Goal: Contribute content: Contribute content

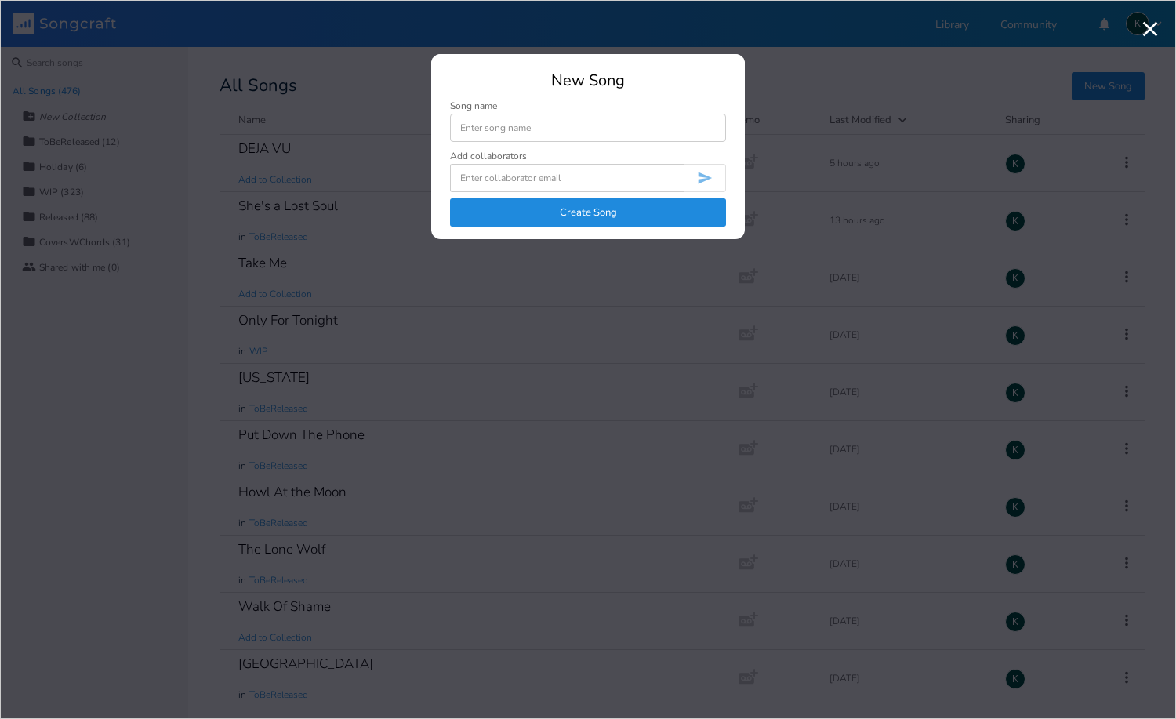
click at [646, 217] on button "Create Song" at bounding box center [588, 212] width 276 height 28
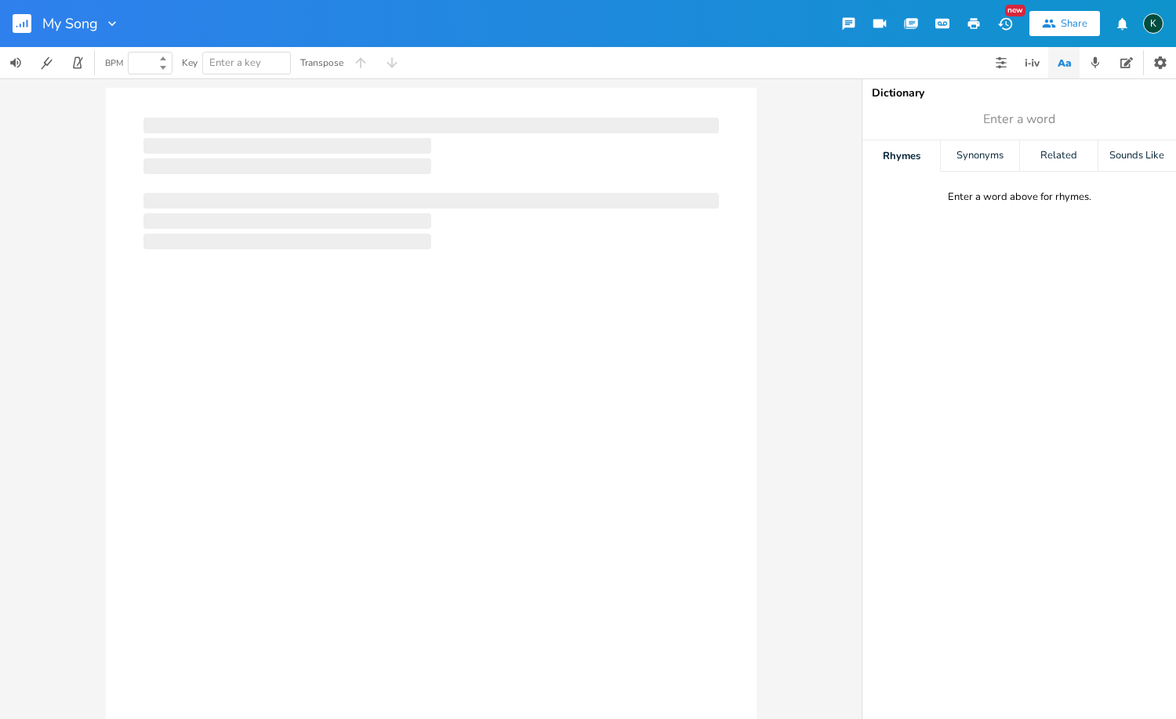
click at [815, 149] on div at bounding box center [431, 398] width 862 height 641
type input "100"
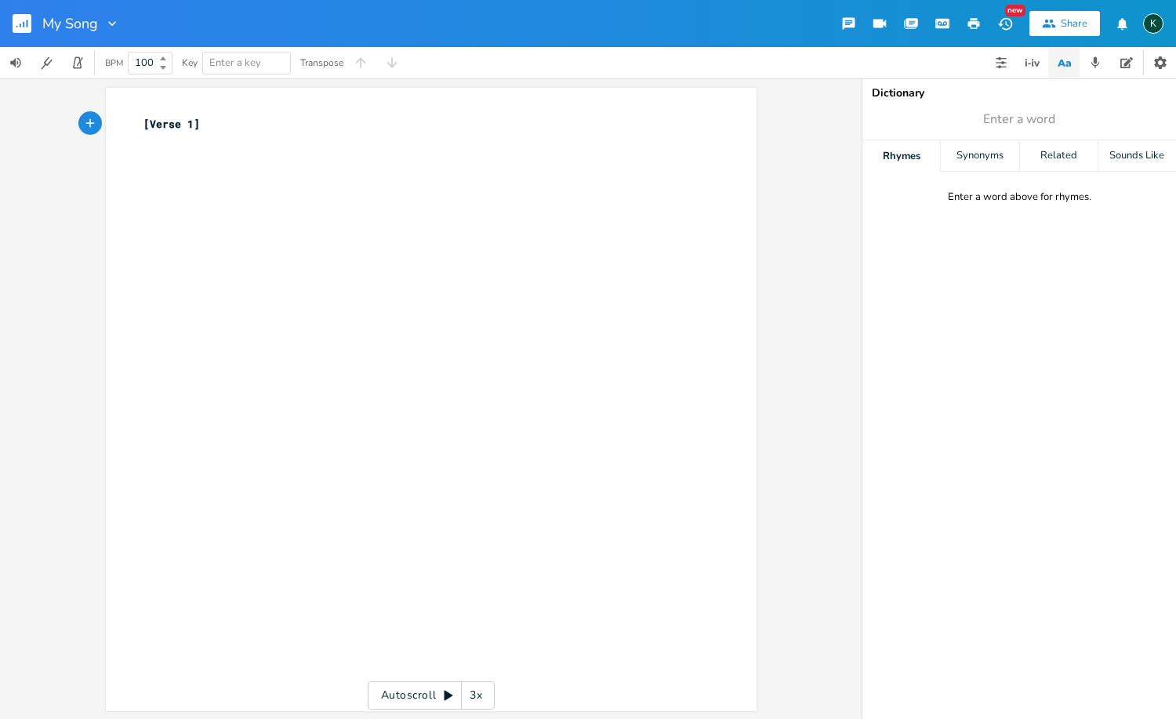
click at [19, 25] on rect "button" at bounding box center [22, 23] width 19 height 19
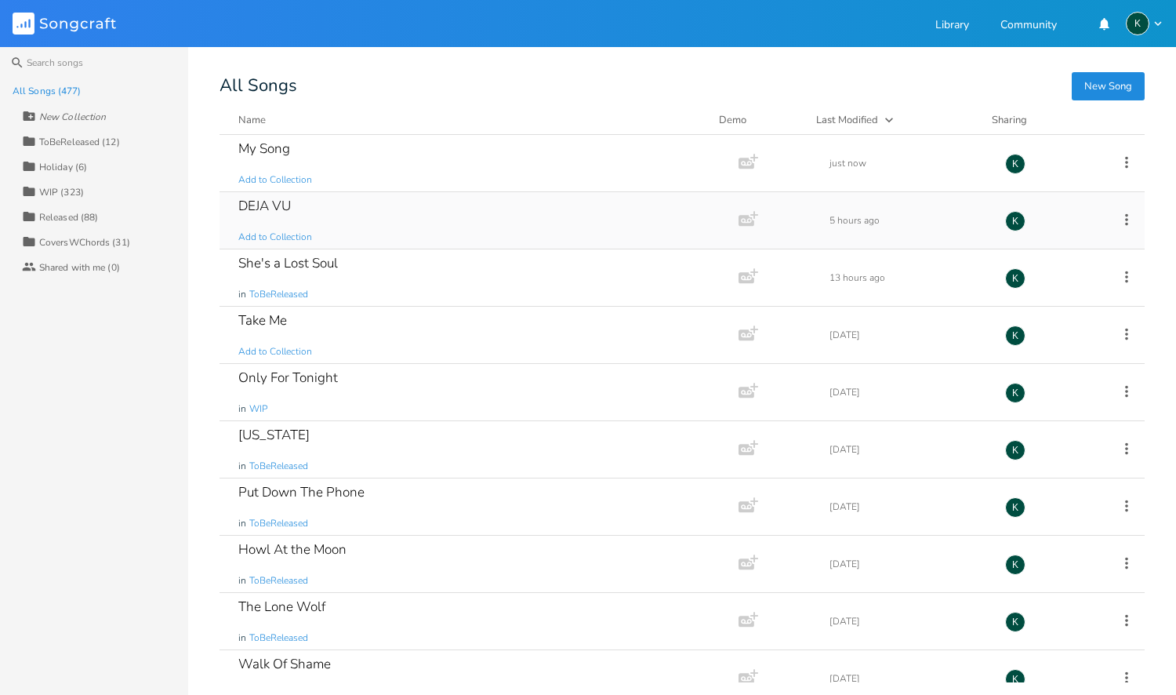
scroll to position [1171, 0]
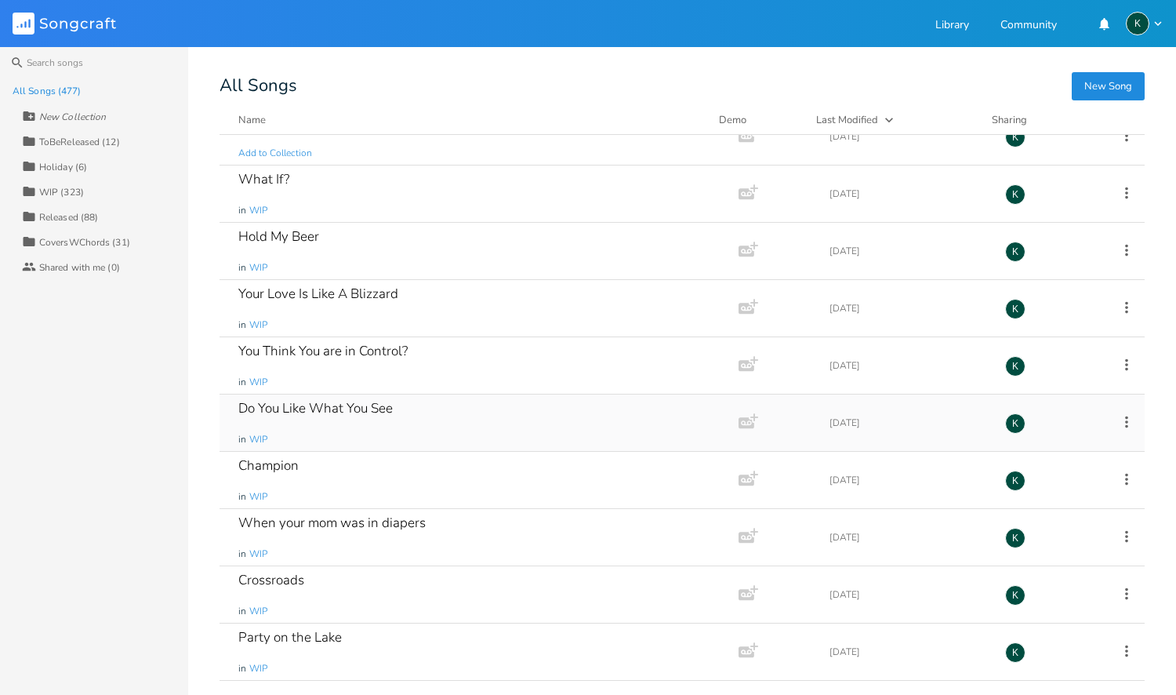
click at [292, 410] on div "Do You Like What You See" at bounding box center [315, 407] width 154 height 13
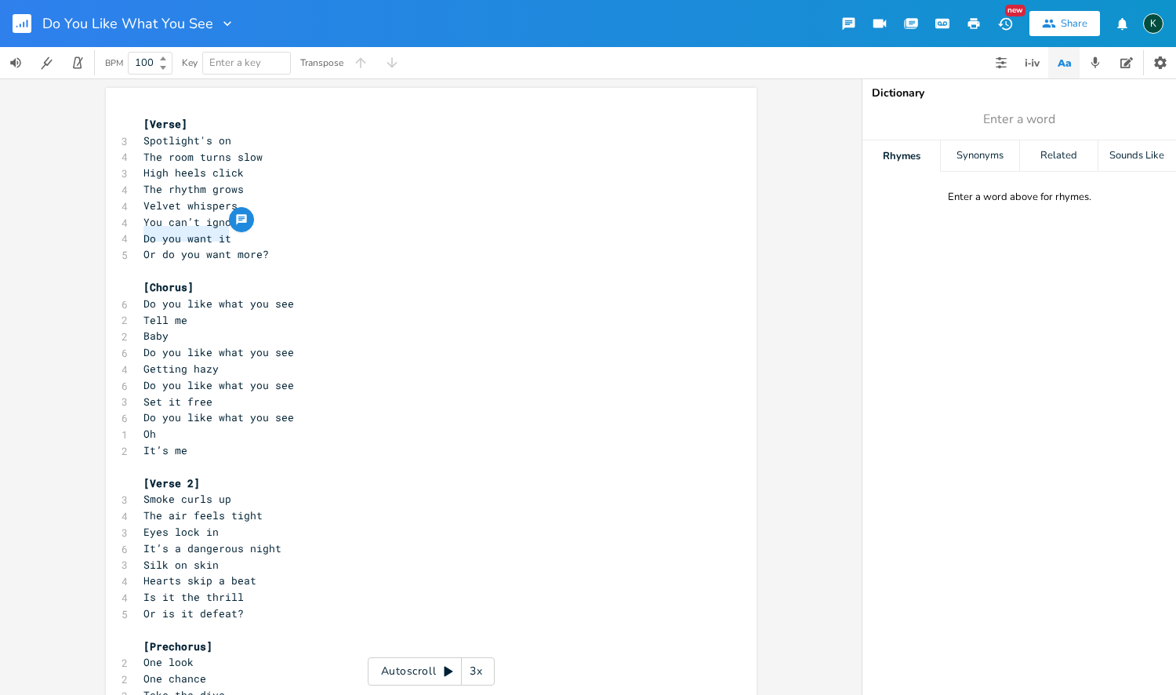
drag, startPoint x: 223, startPoint y: 234, endPoint x: 132, endPoint y: 234, distance: 91.7
click at [132, 234] on div "Do you want it x [Verse] 3 Spotlight's on 4 The room turns slow 3 High heels cl…" at bounding box center [431, 610] width 651 height 1045
type textarea "Is this enough"
click at [187, 442] on pre "It’s me" at bounding box center [423, 450] width 566 height 16
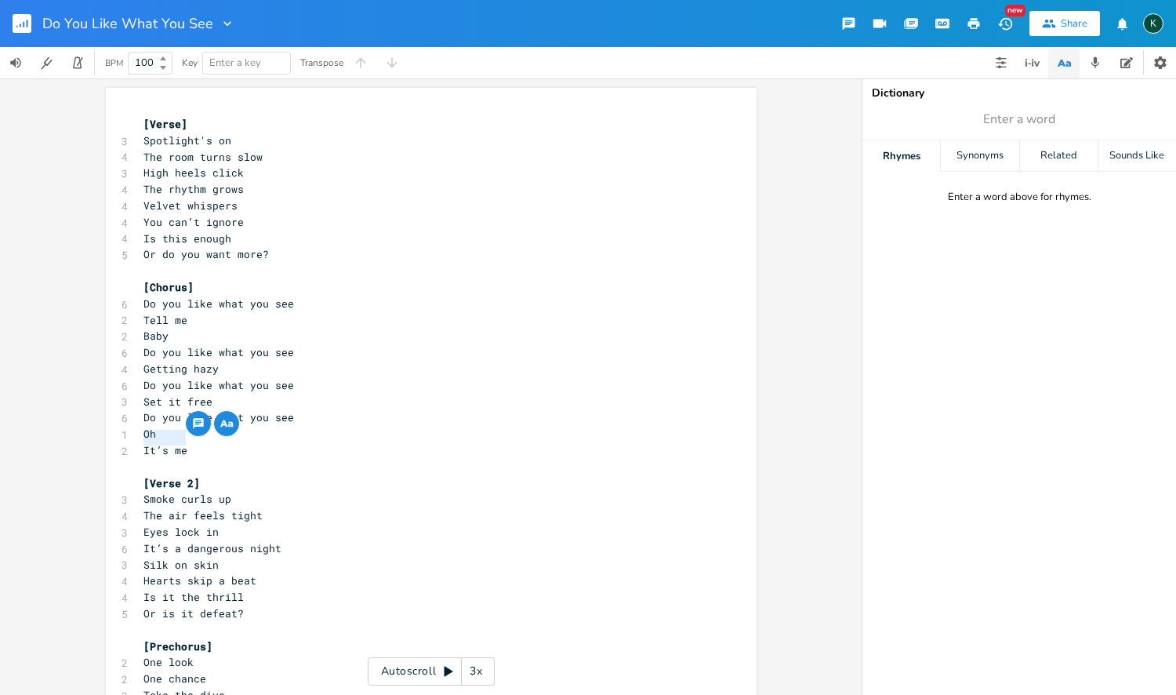
drag, startPoint x: 186, startPoint y: 440, endPoint x: 111, endPoint y: 435, distance: 74.6
click at [111, 435] on div "It’s me x [Verse] 3 Spotlight's on 4 The room turns slow 3 High heels click 4 T…" at bounding box center [431, 610] width 651 height 1045
type textarea "b"
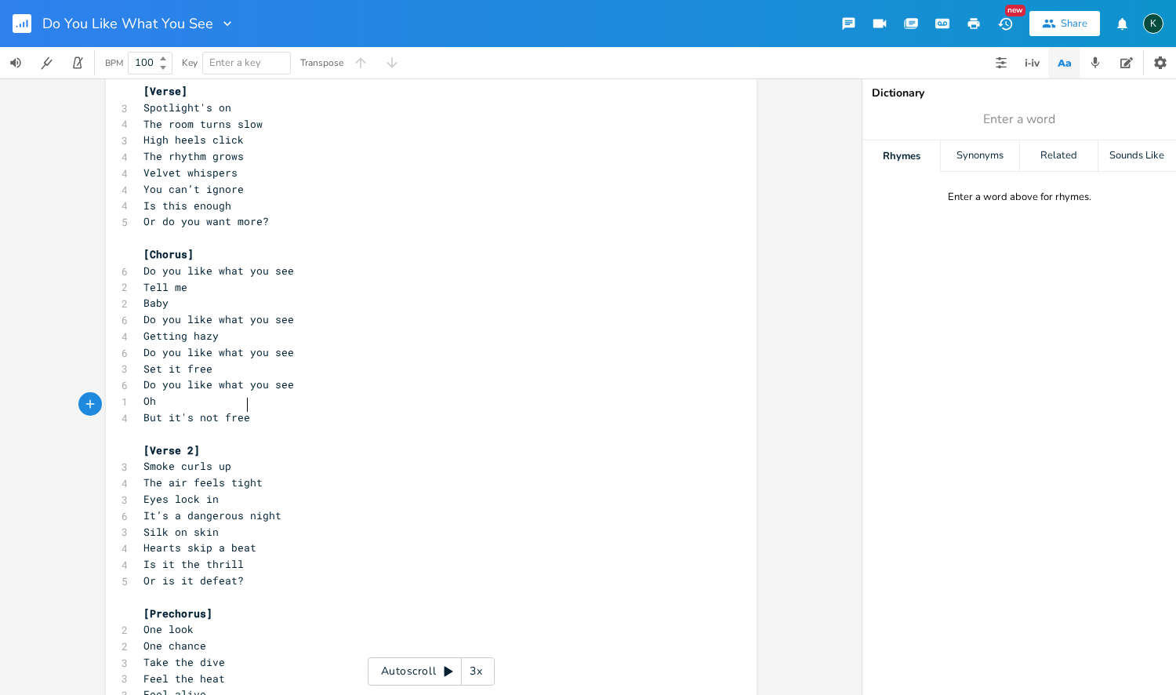
scroll to position [59, 0]
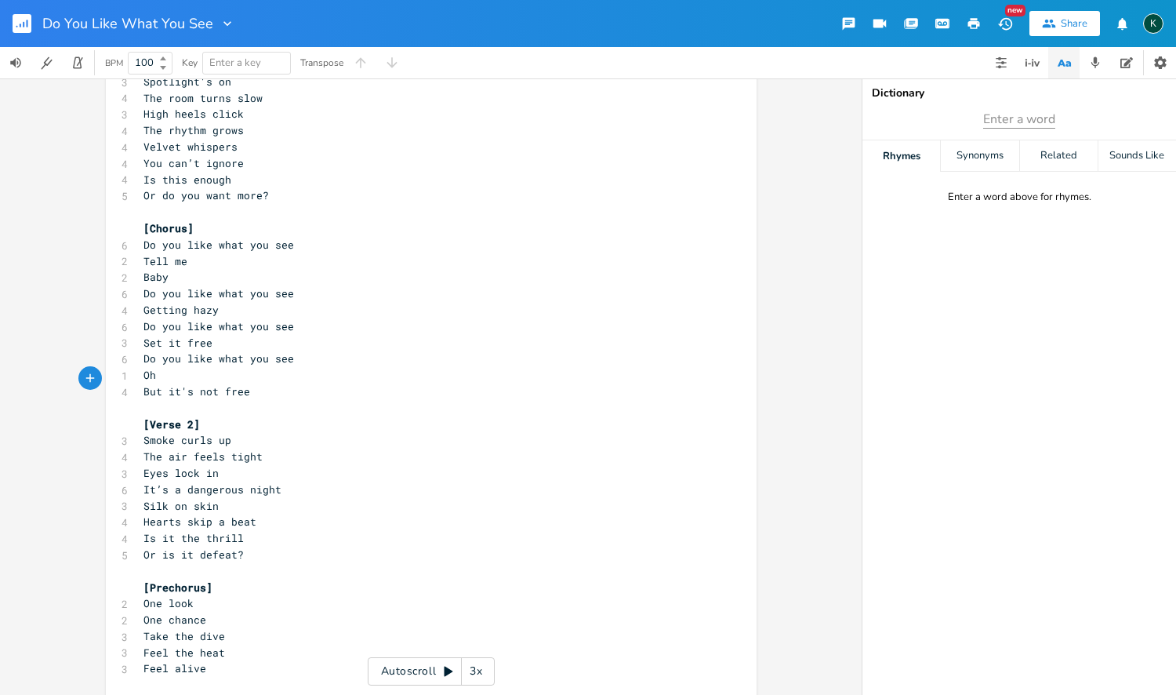
type textarea "But it's not free"
type input "beat"
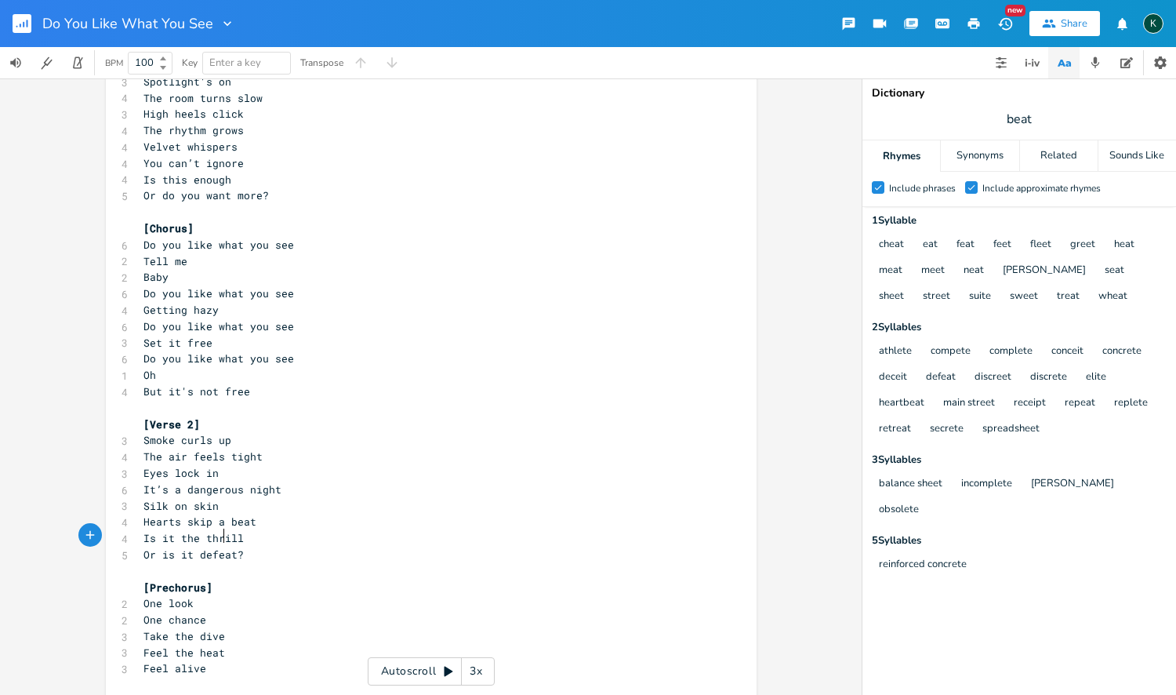
click at [218, 547] on span "Or is it defeat?" at bounding box center [193, 554] width 100 height 14
click at [236, 547] on span "Or is it defeat?" at bounding box center [193, 554] width 100 height 14
type textarea "Or is it defeat?"
drag, startPoint x: 236, startPoint y: 539, endPoint x: 122, endPoint y: 531, distance: 113.9
click at [140, 546] on div "5 Or is it defeat?" at bounding box center [423, 554] width 566 height 16
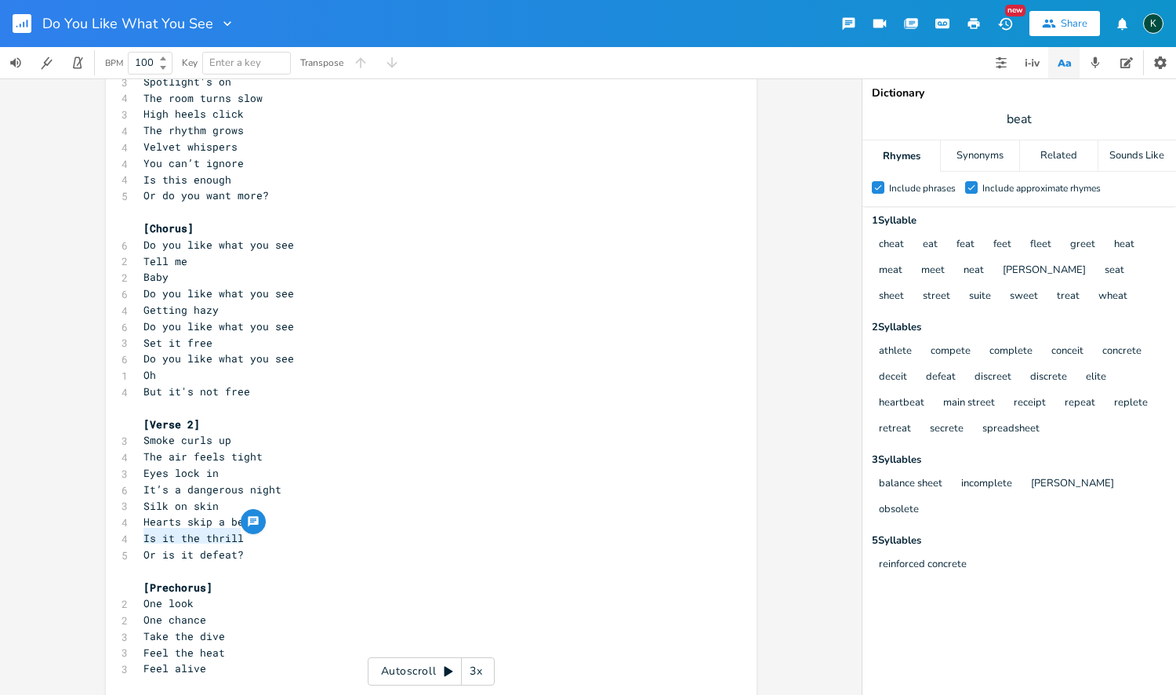
click at [191, 531] on span "Is it the thrill" at bounding box center [193, 538] width 100 height 14
type textarea "e"
click at [186, 531] on span "Is it the thrill" at bounding box center [193, 538] width 100 height 14
drag, startPoint x: 242, startPoint y: 537, endPoint x: 140, endPoint y: 532, distance: 102.0
click at [140, 546] on pre "Or is it defeat?" at bounding box center [423, 554] width 566 height 16
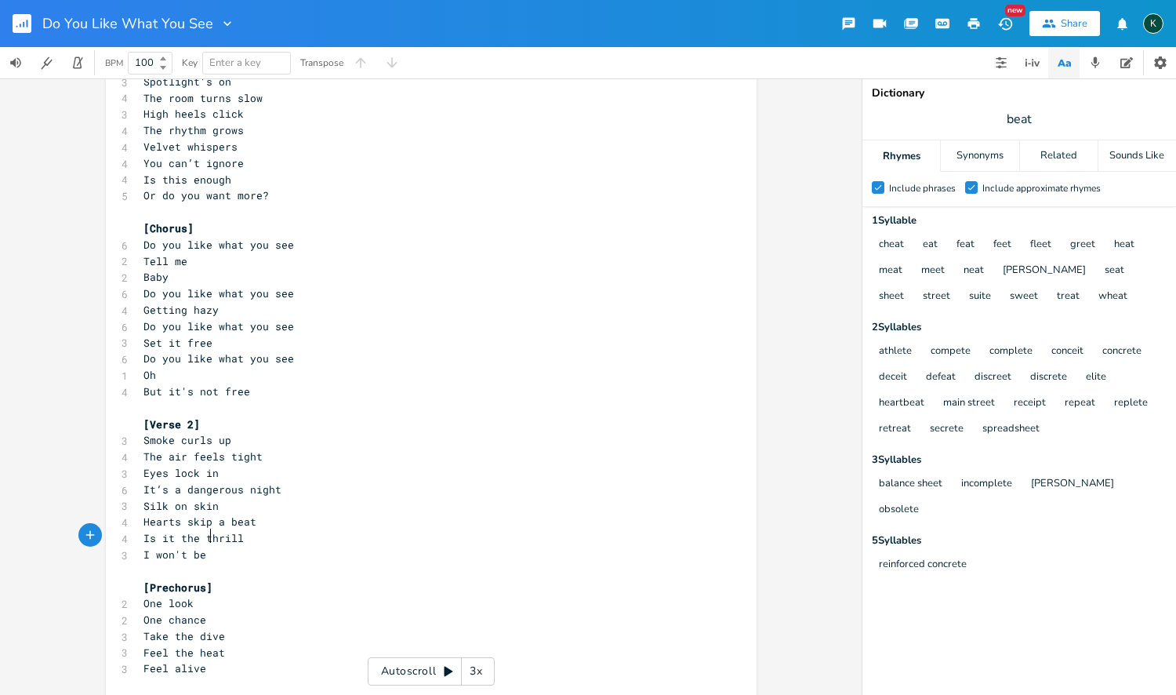
scroll to position [0, 45]
type textarea "I won't be discrete"
click at [176, 514] on span "Hearts skip a beat" at bounding box center [199, 521] width 113 height 14
click at [140, 514] on pre "Heart skip a beat" at bounding box center [423, 522] width 566 height 16
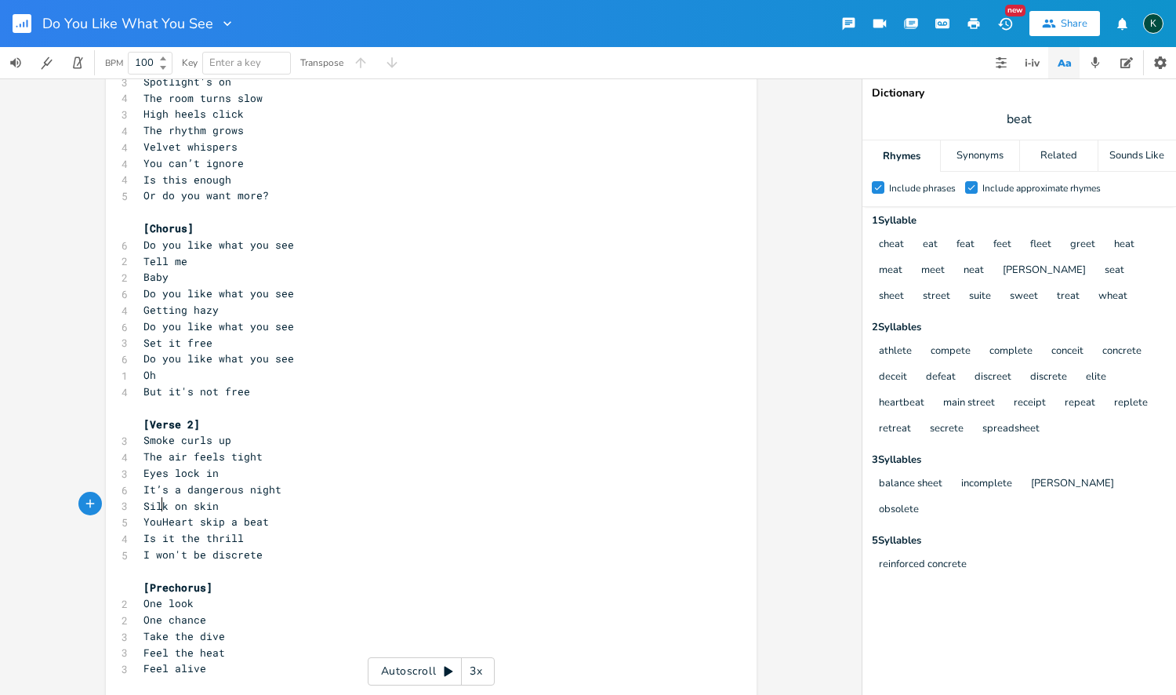
type textarea "Your"
click at [175, 514] on span "Your Heart skip a beat" at bounding box center [212, 521] width 138 height 14
type textarea "h"
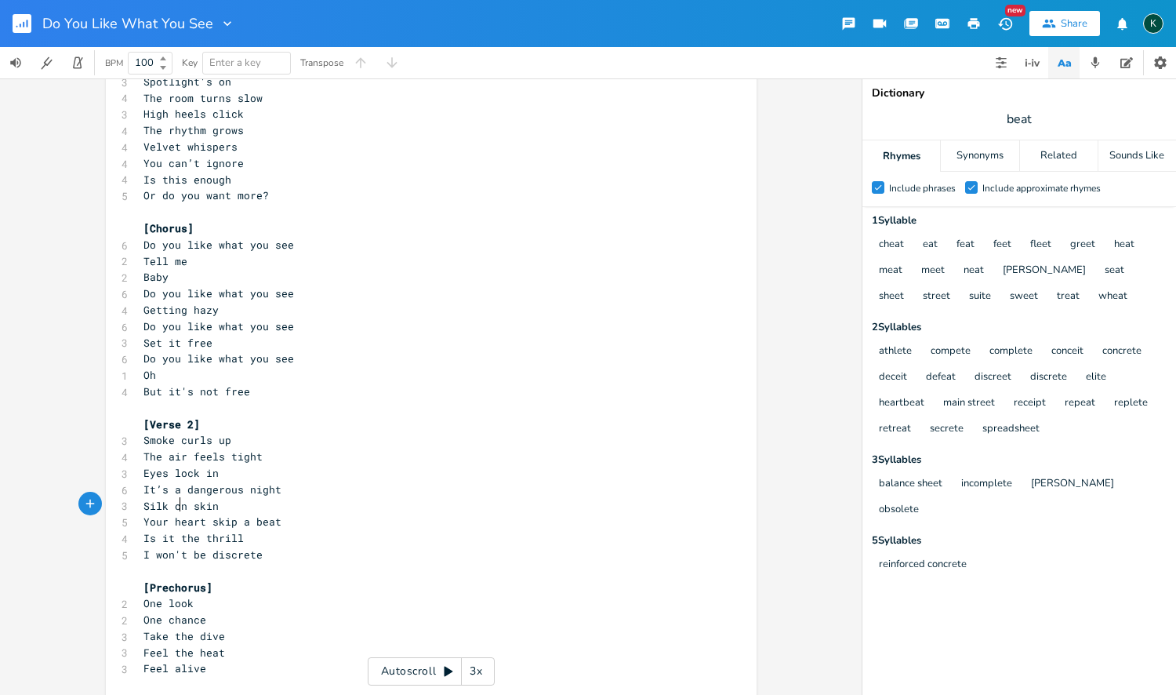
click at [230, 514] on span "Your heart skip a beat" at bounding box center [212, 521] width 138 height 14
type textarea "s"
drag, startPoint x: 236, startPoint y: 524, endPoint x: 121, endPoint y: 520, distance: 115.3
click at [140, 530] on div "4 Is it the thrill" at bounding box center [423, 538] width 566 height 16
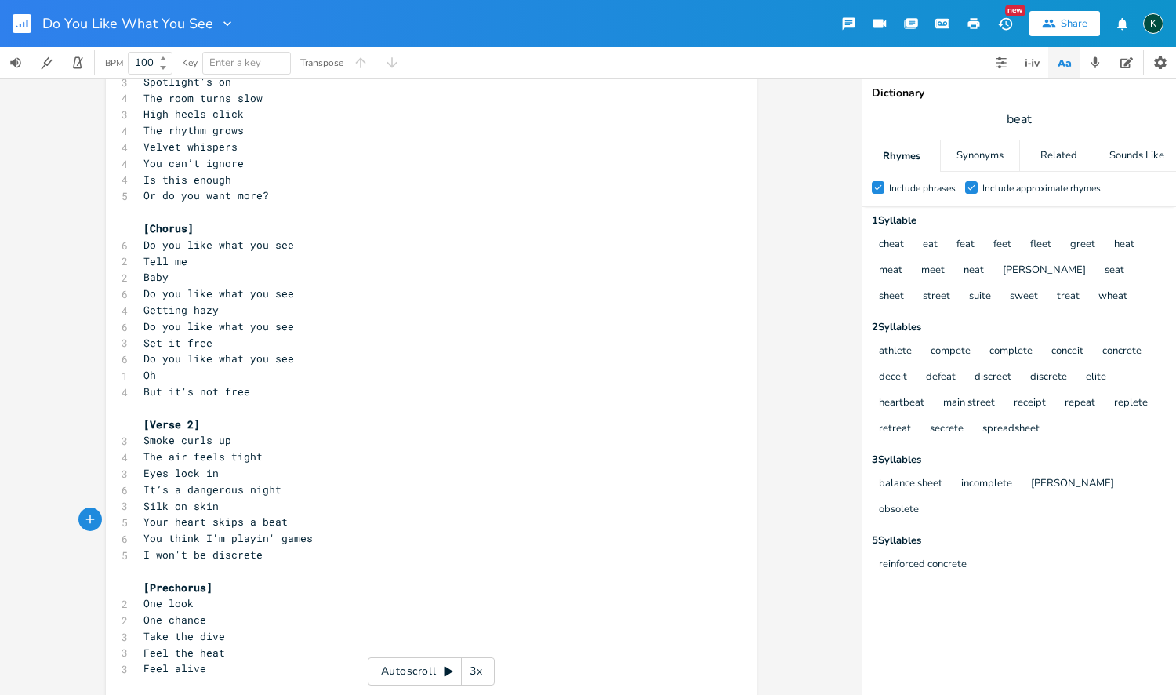
type textarea "You think I'm playin' games?"
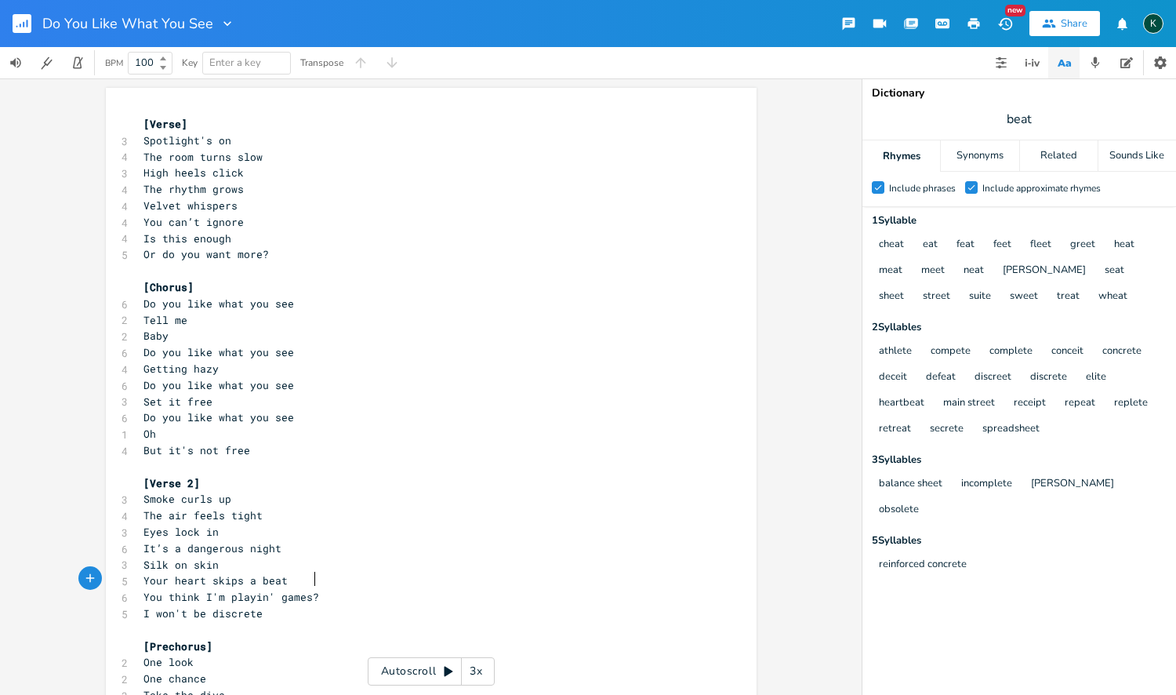
scroll to position [409, 0]
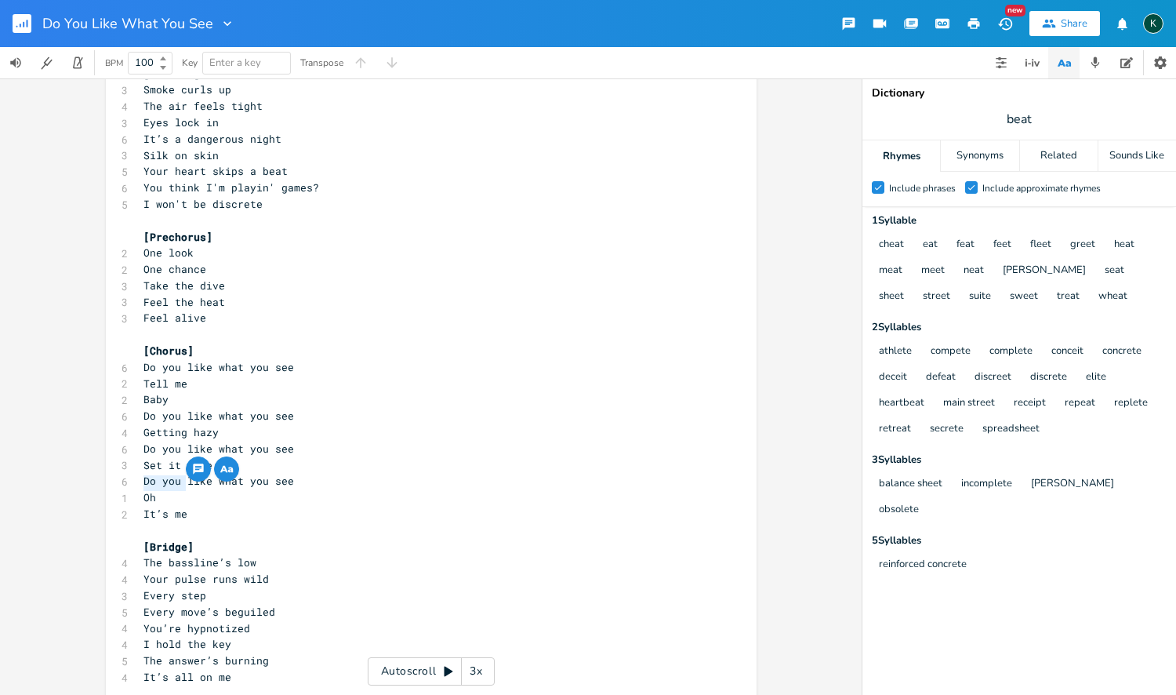
drag, startPoint x: 187, startPoint y: 488, endPoint x: 122, endPoint y: 484, distance: 65.2
click at [140, 506] on div "2 It’s me" at bounding box center [423, 514] width 566 height 16
type textarea "But it's not free"
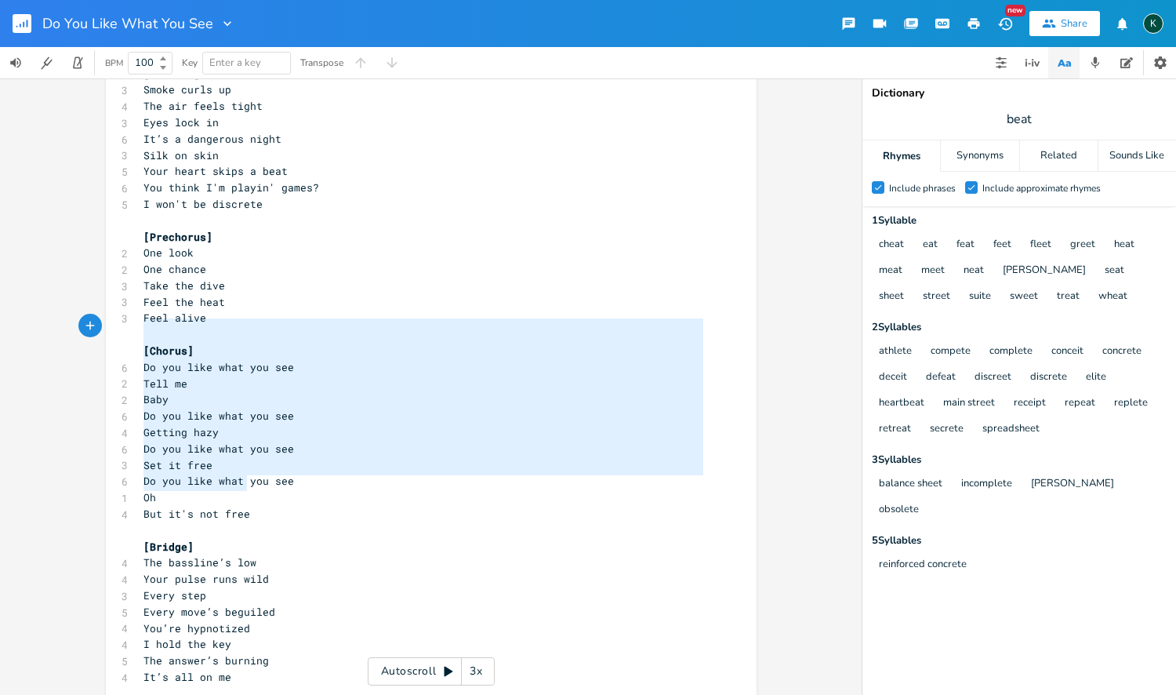
drag, startPoint x: 249, startPoint y: 485, endPoint x: 68, endPoint y: 328, distance: 239.5
click at [68, 328] on div "[Chorus] Do you like what you see Tell me Baby Do you like what you see Getting…" at bounding box center [431, 386] width 862 height 616
type textarea "​[Chorus] Do you like what you see Tell me Baby Do you like what you see Gettin…"
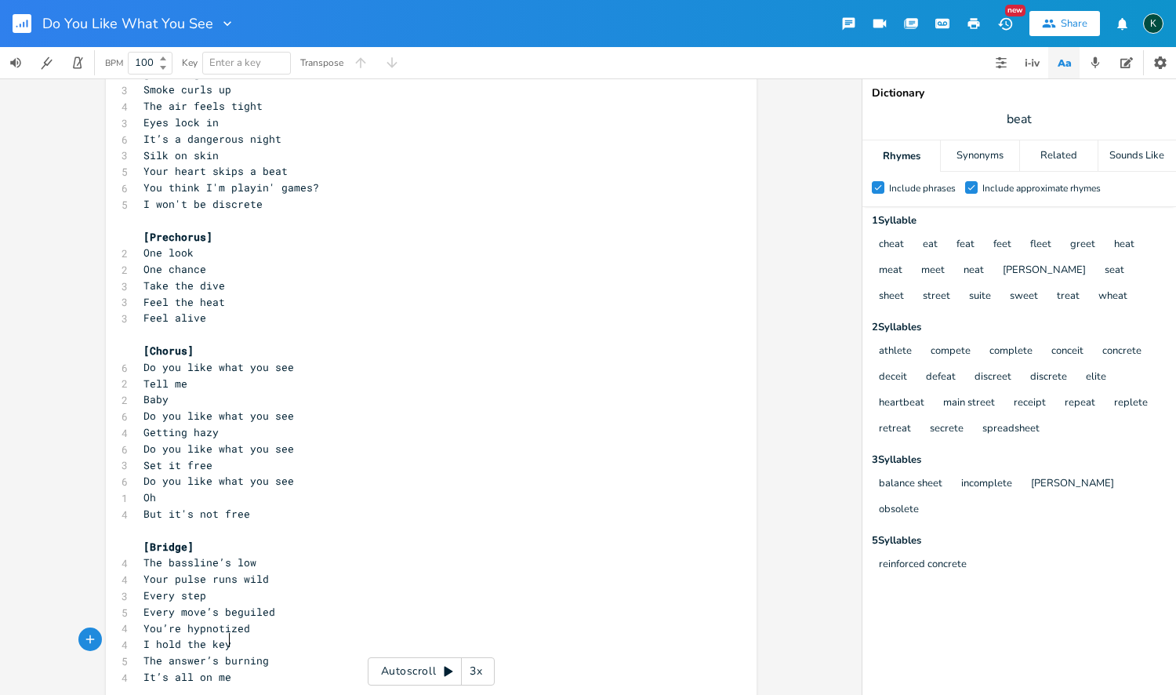
click at [244, 669] on pre "It’s all on me" at bounding box center [423, 677] width 566 height 16
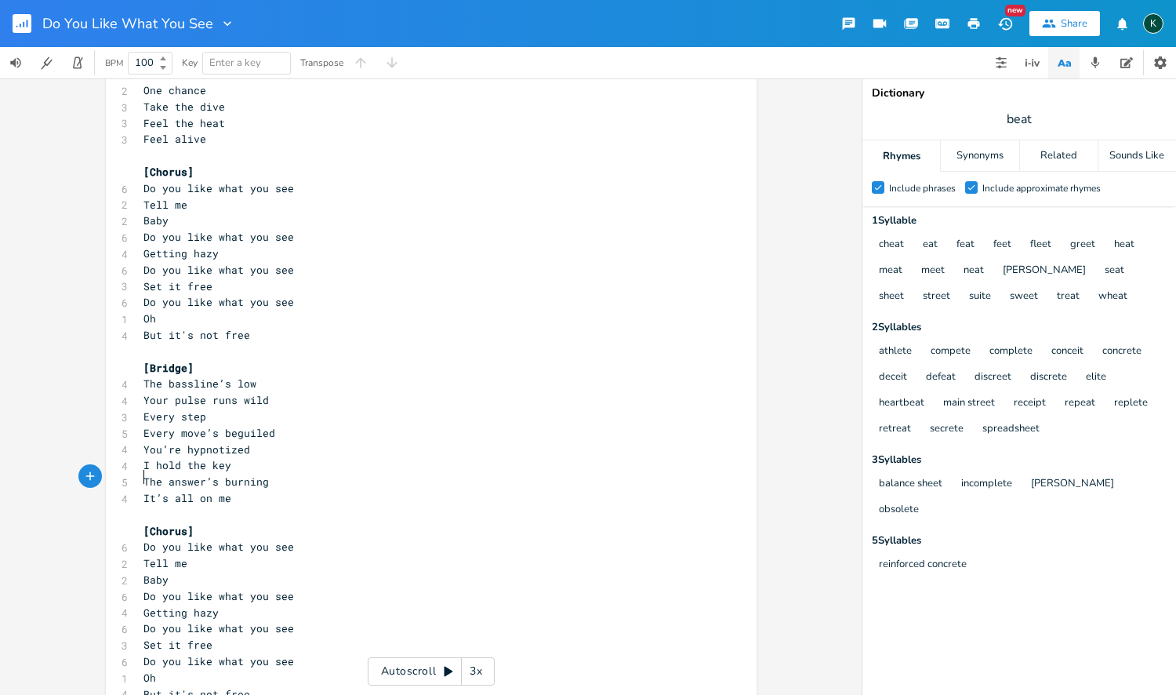
click at [153, 506] on pre "​" at bounding box center [423, 514] width 566 height 16
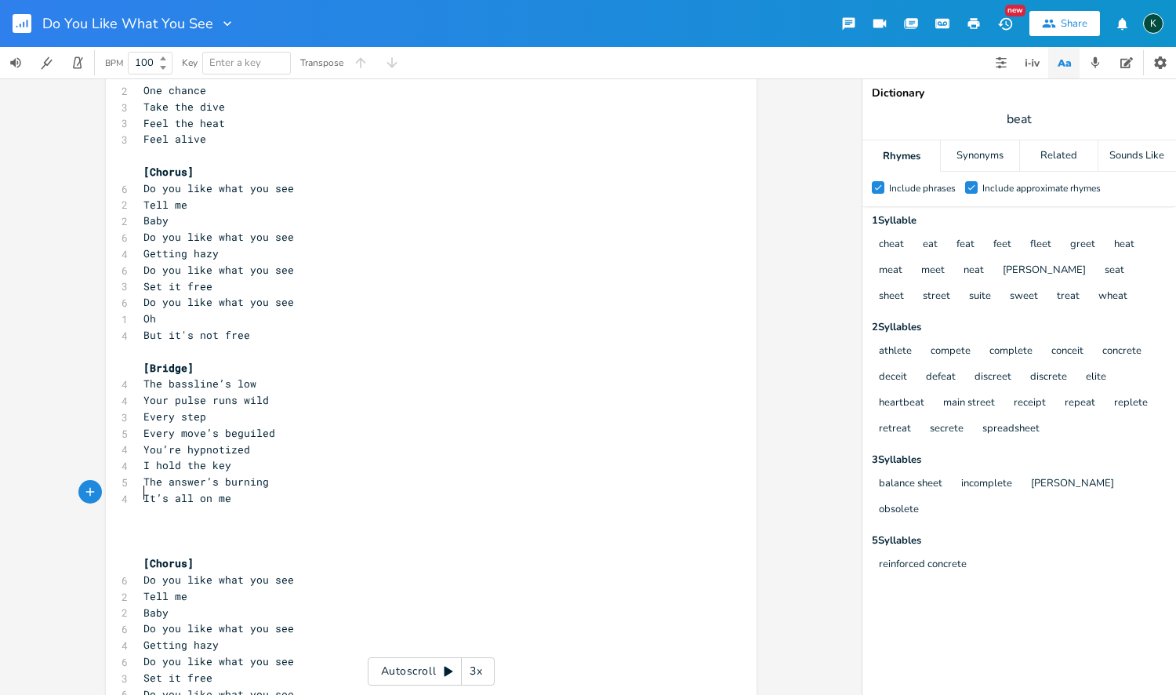
click at [152, 523] on pre "​" at bounding box center [423, 531] width 566 height 16
type textarea "[bread"
type textarea "k]"
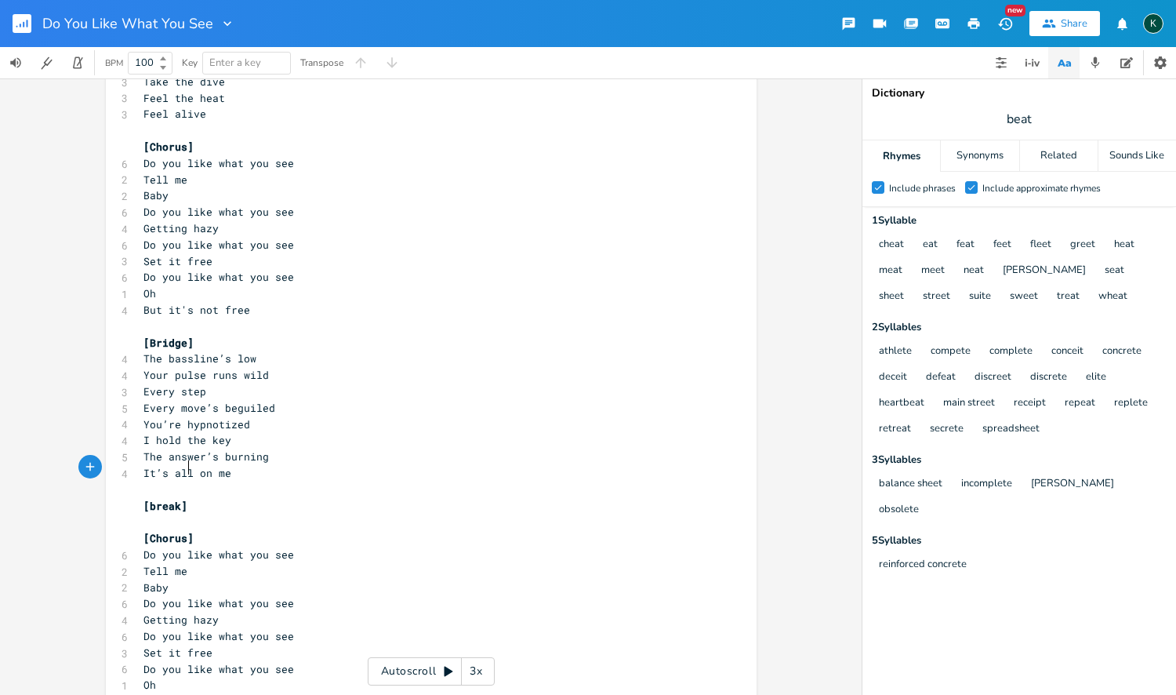
scroll to position [629, 0]
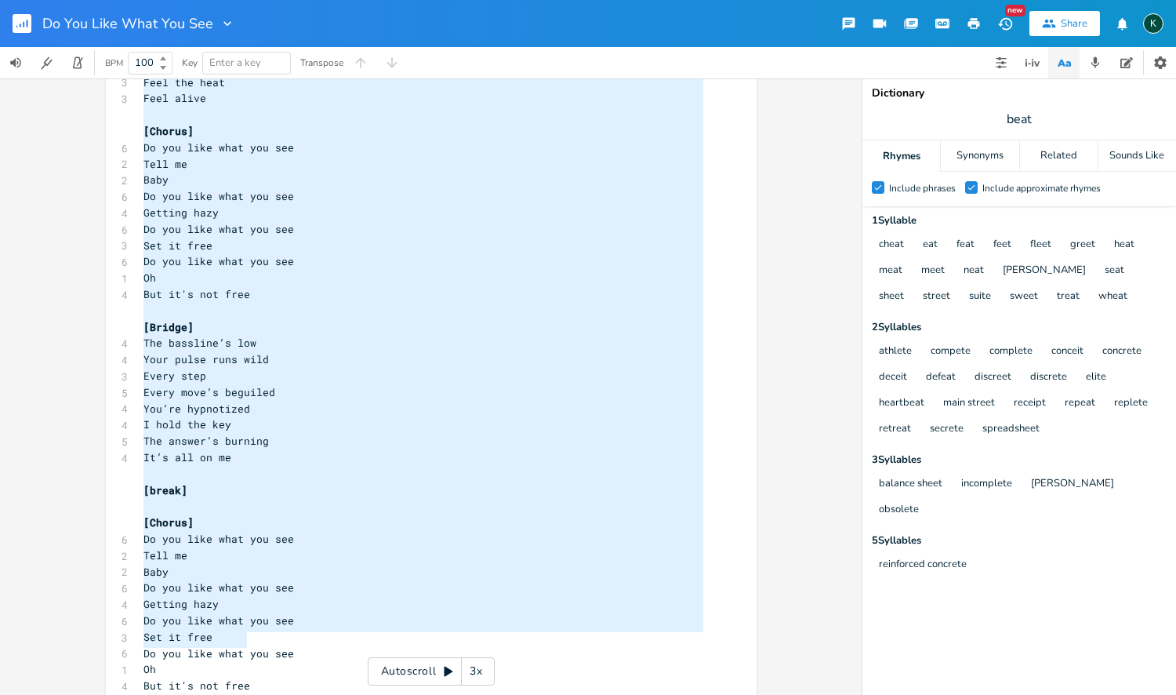
drag, startPoint x: 280, startPoint y: 643, endPoint x: 46, endPoint y: 9, distance: 675.9
click at [46, 9] on div "Do You Like What You See New Share K BPM 100 Key Enter a key Transpose One look…" at bounding box center [588, 347] width 1176 height 695
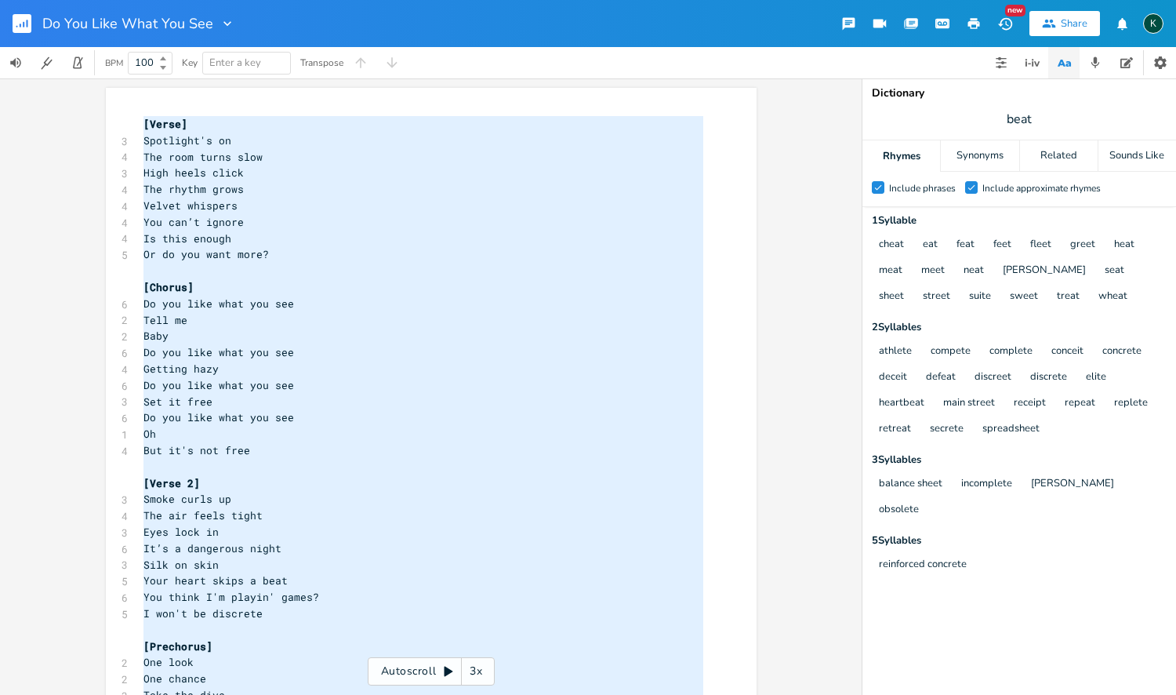
click at [140, 118] on pre "[Verse]" at bounding box center [423, 124] width 566 height 16
type textarea "[Lorem] Ipsumdolo's am Con adip elits doei Temp incid utlab Etd magnaa enima Mi…"
click at [25, 23] on rect "button" at bounding box center [22, 23] width 19 height 19
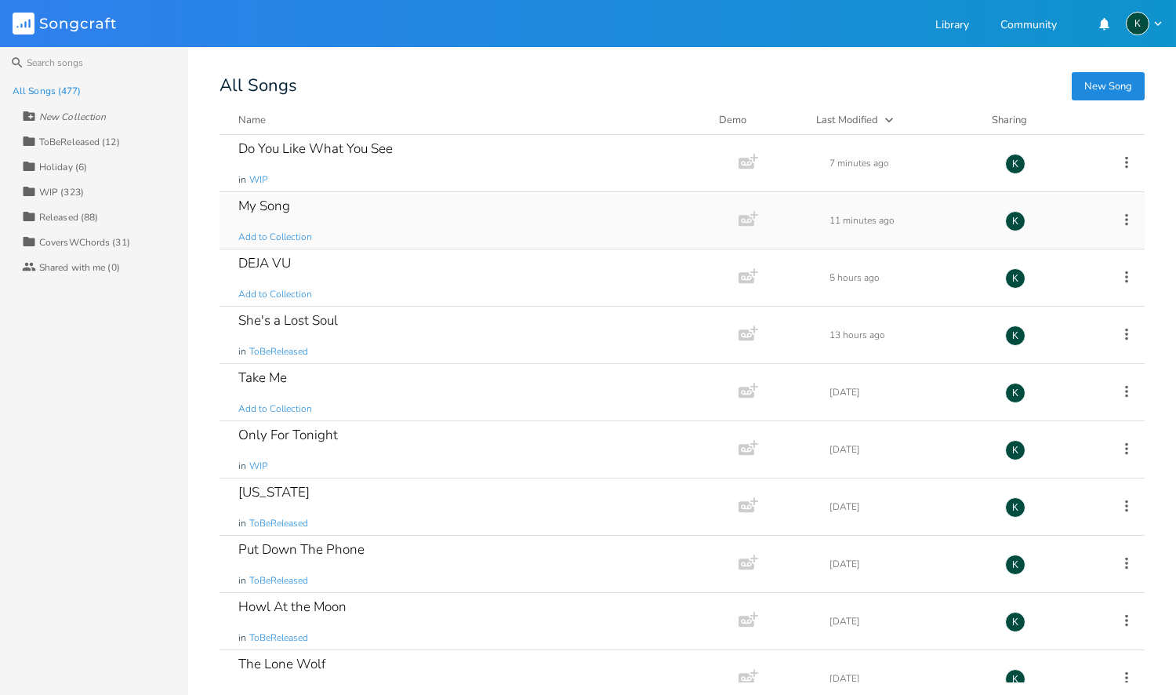
scroll to position [1171, 0]
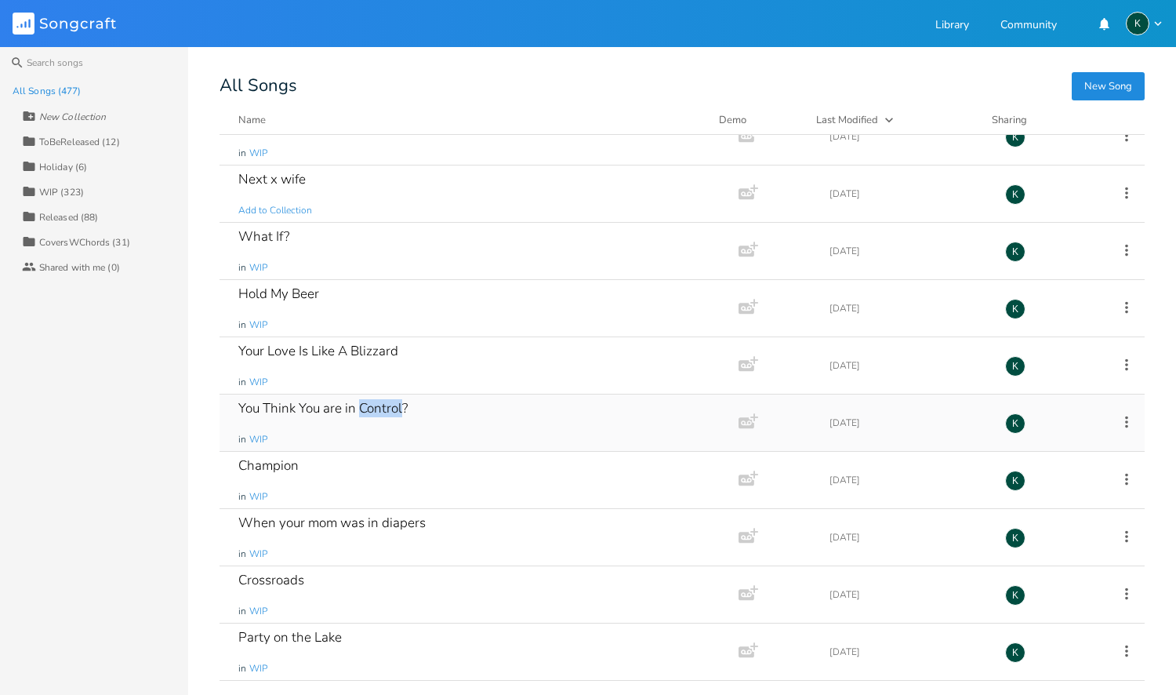
click at [347, 408] on div "You Think You are in Control?" at bounding box center [322, 407] width 169 height 13
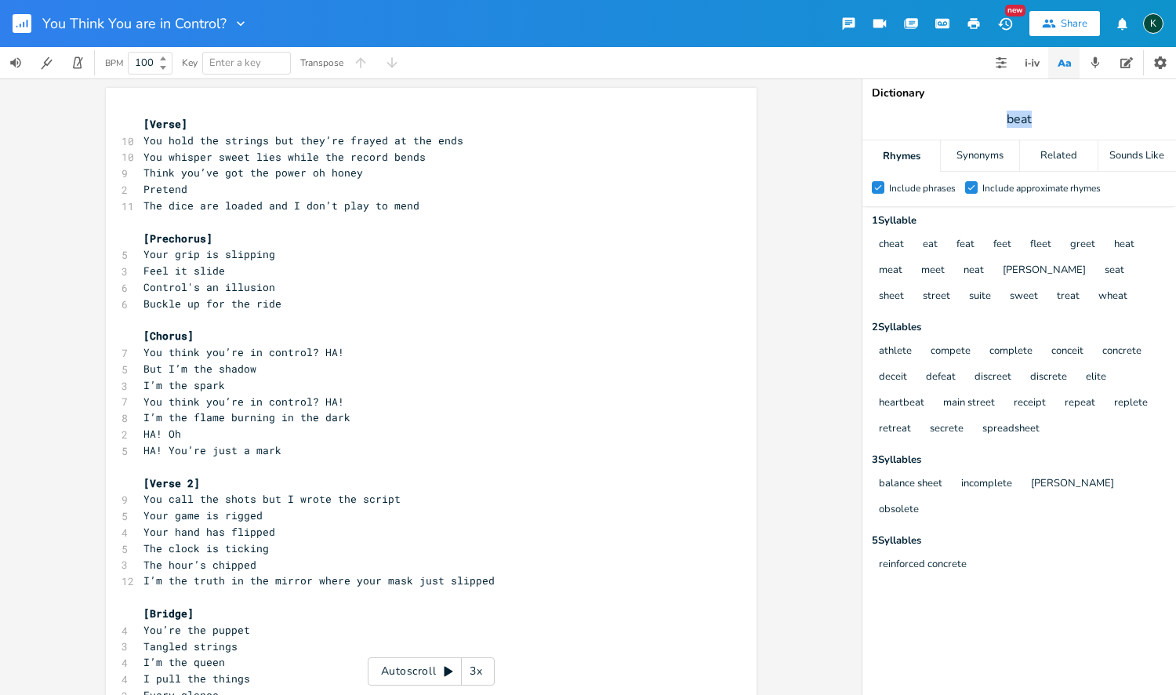
drag, startPoint x: 1043, startPoint y: 118, endPoint x: 974, endPoint y: 117, distance: 69.0
click at [974, 117] on span "beat" at bounding box center [1019, 119] width 314 height 28
type input "ends"
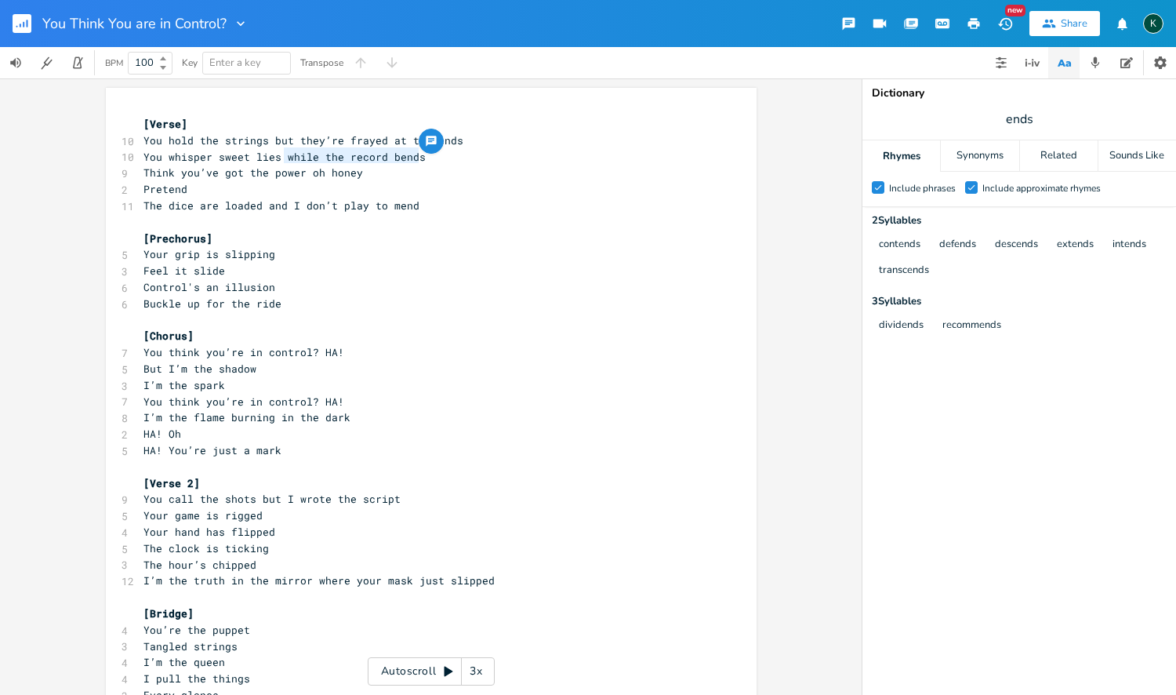
drag, startPoint x: 416, startPoint y: 154, endPoint x: 278, endPoint y: 158, distance: 138.8
click at [278, 158] on pre "You whisper sweet lies while the record bends" at bounding box center [423, 157] width 566 height 16
type textarea "then you try to defend"
click at [1036, 115] on span "ends" at bounding box center [1019, 119] width 314 height 28
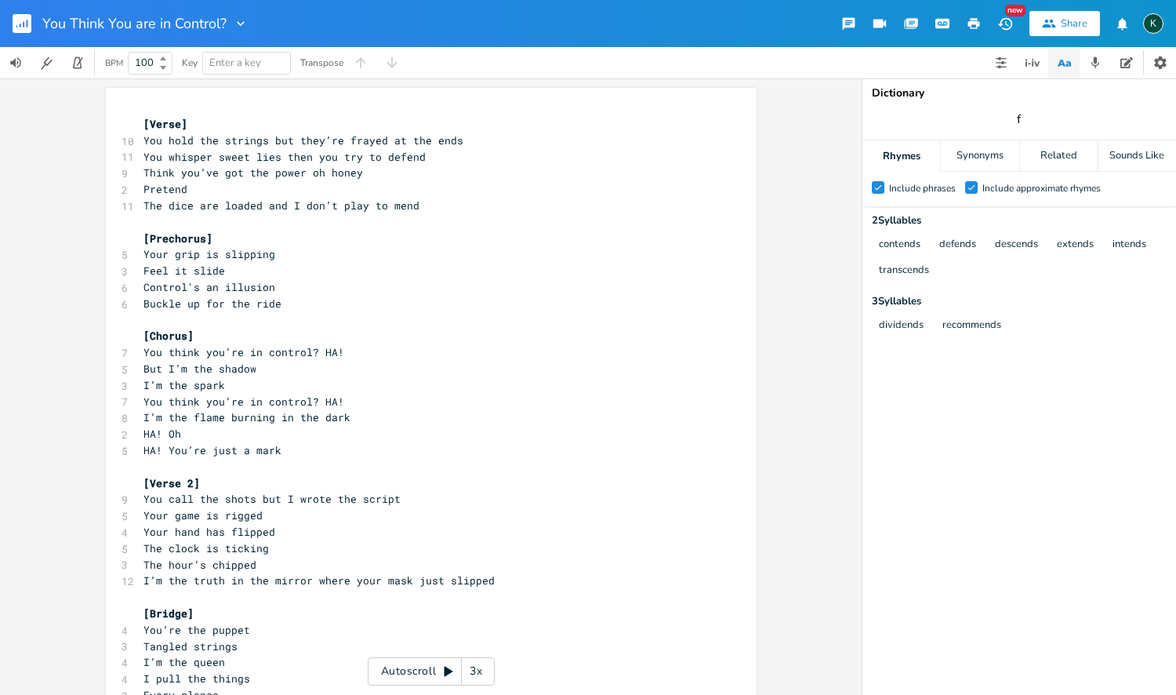
type input "f"
type input "defend"
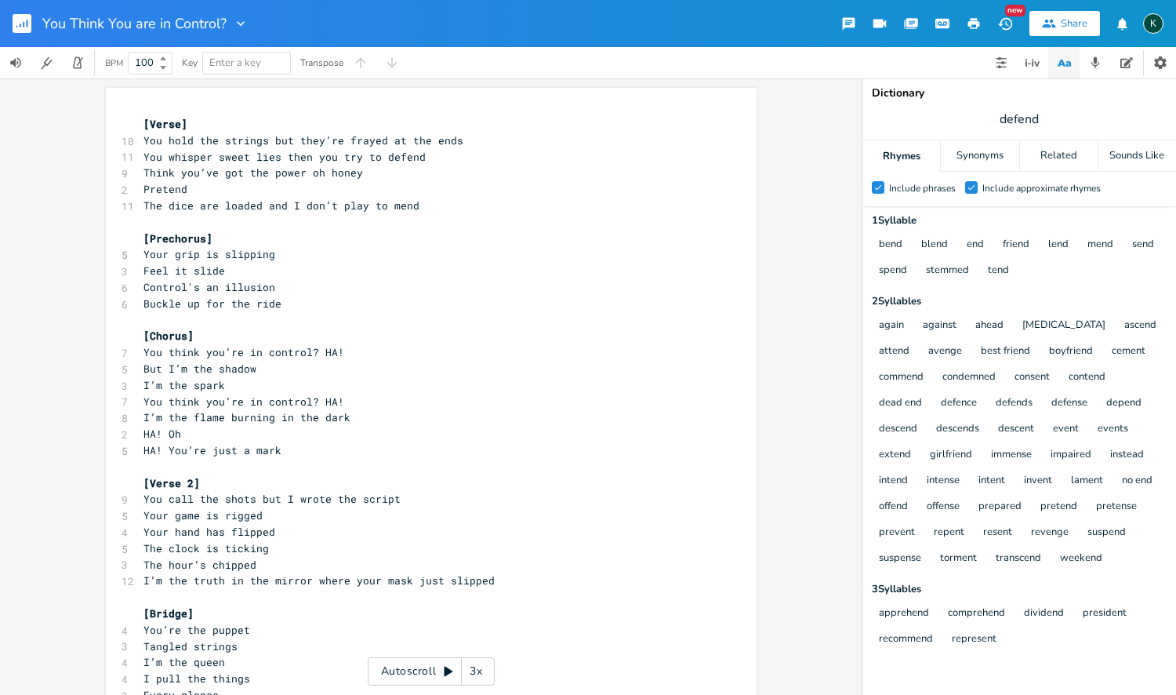
click at [971, 187] on icon "Check" at bounding box center [971, 187] width 9 height 9
click at [965, 187] on input "Check Include approximate rhymes" at bounding box center [965, 188] width 0 height 10
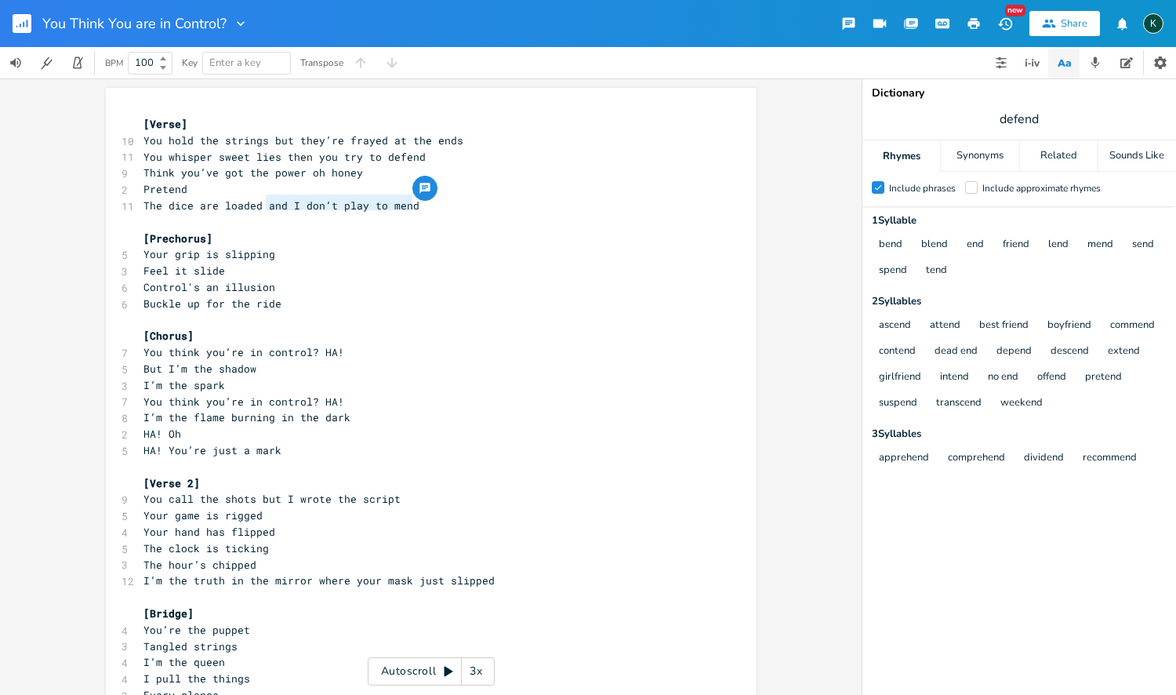
drag, startPoint x: 262, startPoint y: 203, endPoint x: 408, endPoint y: 205, distance: 146.6
click at [408, 205] on pre "The dice are loaded and I don’t play to mend" at bounding box center [423, 206] width 566 height 16
type textarea "I don't think you comprehend"
type textarea "You think you’re in control? HA!"
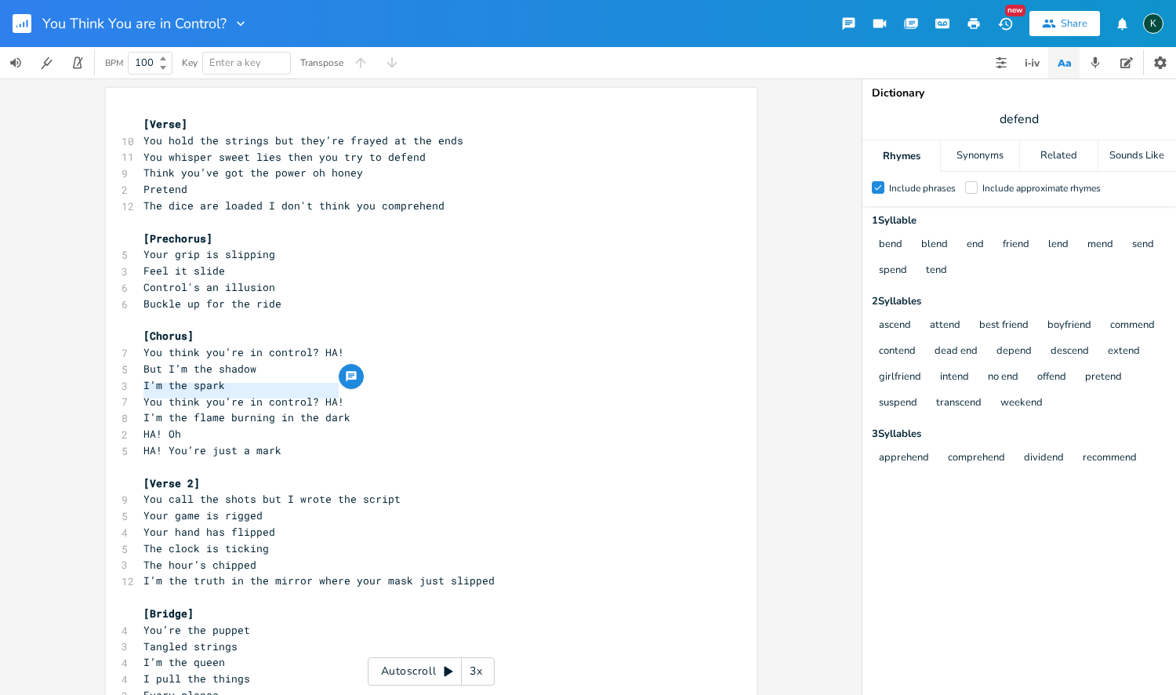
drag, startPoint x: 325, startPoint y: 393, endPoint x: 135, endPoint y: 394, distance: 189.7
click at [140, 394] on pre "You think you’re in control? HA!" at bounding box center [423, 402] width 566 height 16
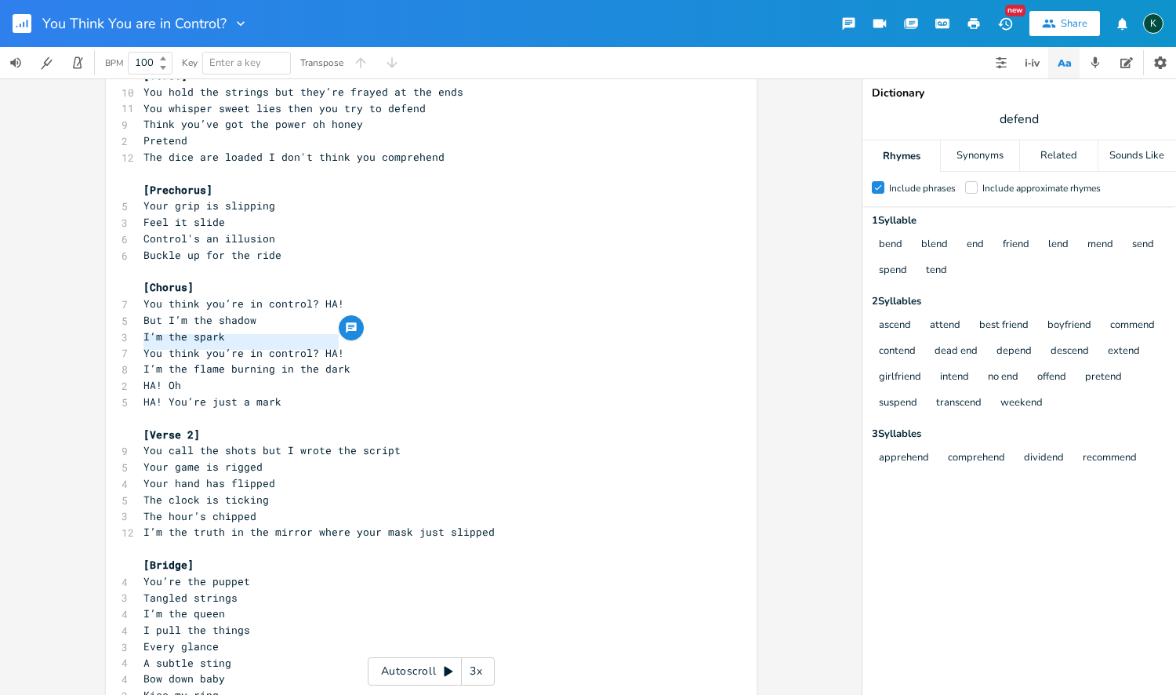
scroll to position [52, 0]
type input "flipped"
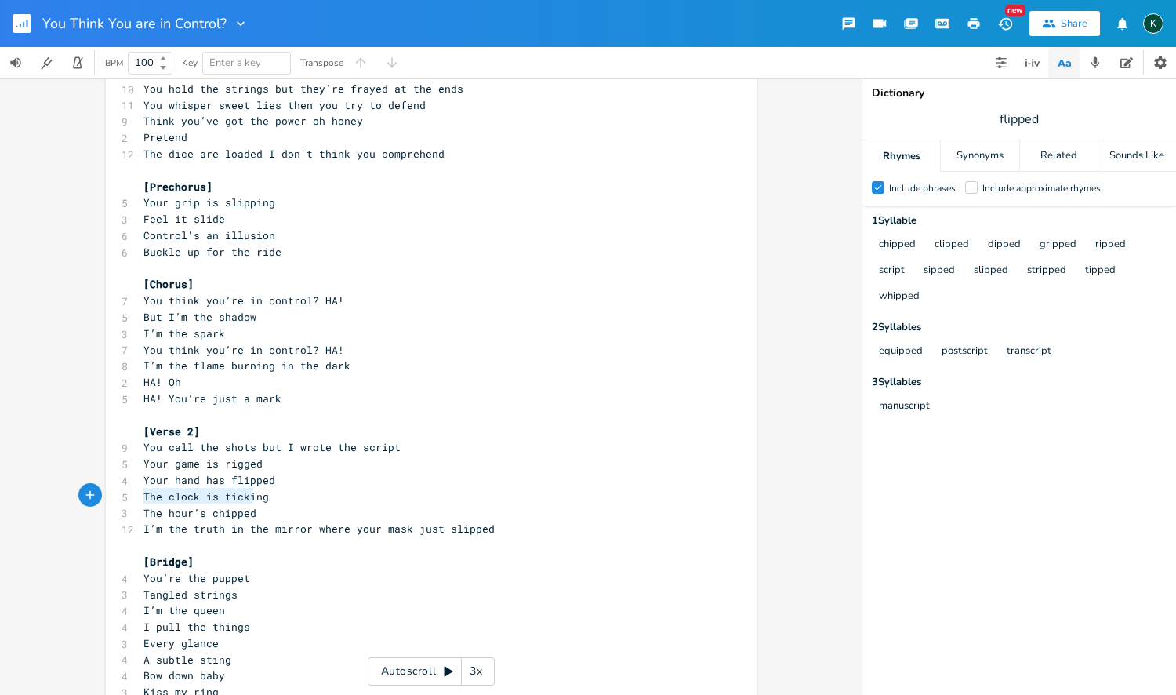
drag, startPoint x: 256, startPoint y: 497, endPoint x: 132, endPoint y: 494, distance: 123.9
click at [132, 494] on div "The hour’s chipped x [Verse] 10 You hold the strings but they’re frayed at the …" at bounding box center [431, 501] width 651 height 931
type textarea "boy"
type textarea ", yoo"
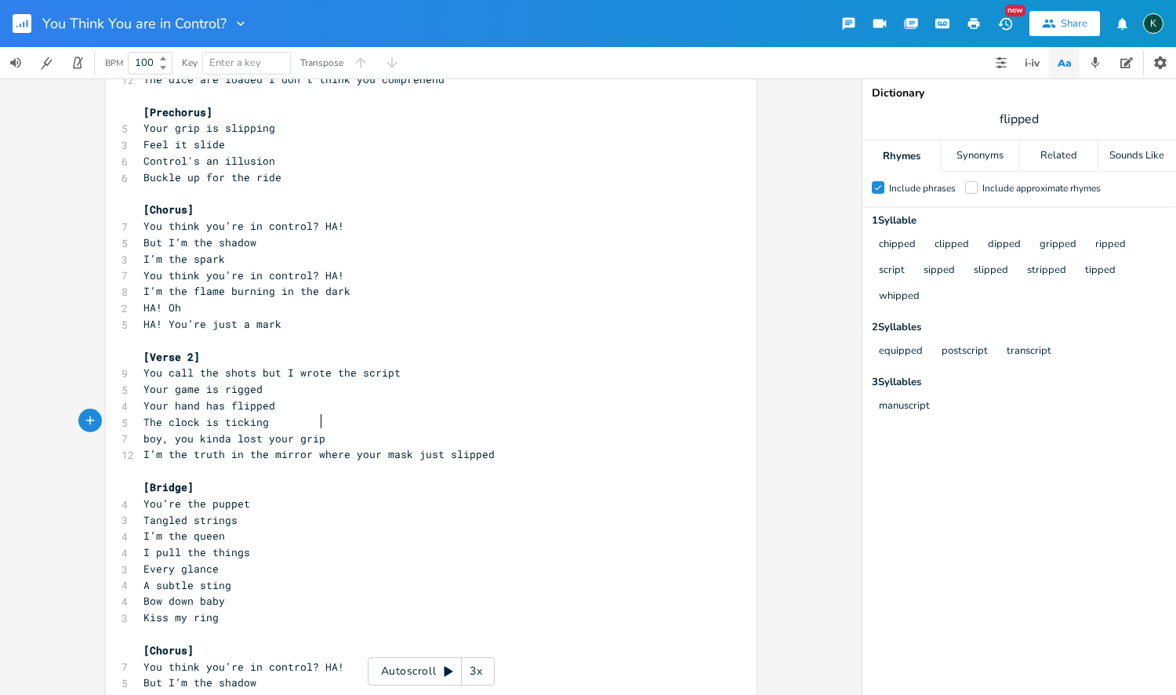
scroll to position [183, 0]
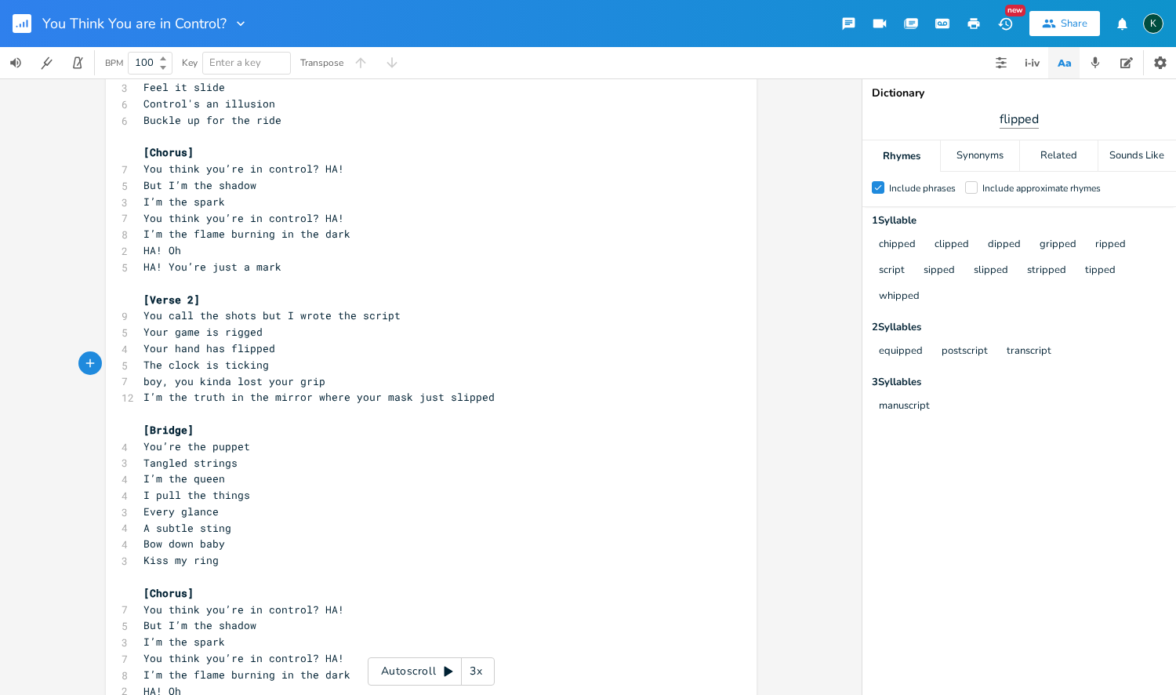
type textarea "u kinda lost your grip"
type input "strings"
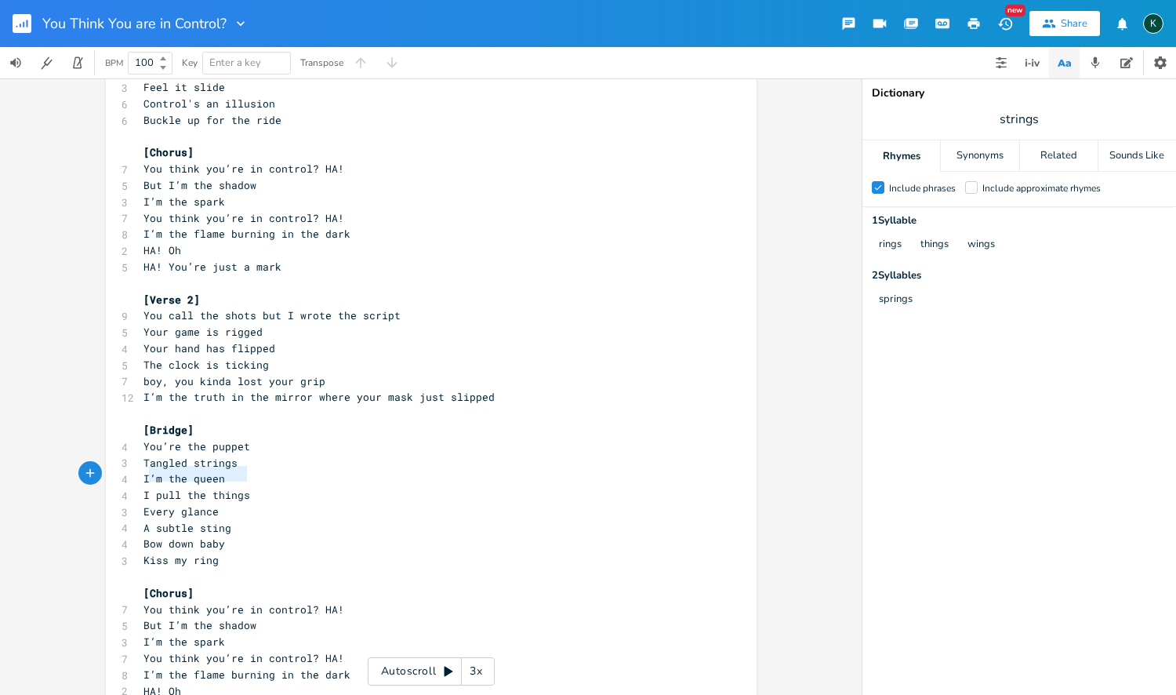
type textarea "I pull the things"
drag, startPoint x: 246, startPoint y: 477, endPoint x: 138, endPoint y: 475, distance: 108.2
click at [140, 487] on pre "I pull the things" at bounding box center [423, 495] width 566 height 16
click at [182, 455] on span "Tangled strings" at bounding box center [190, 462] width 94 height 14
type textarea "in my"
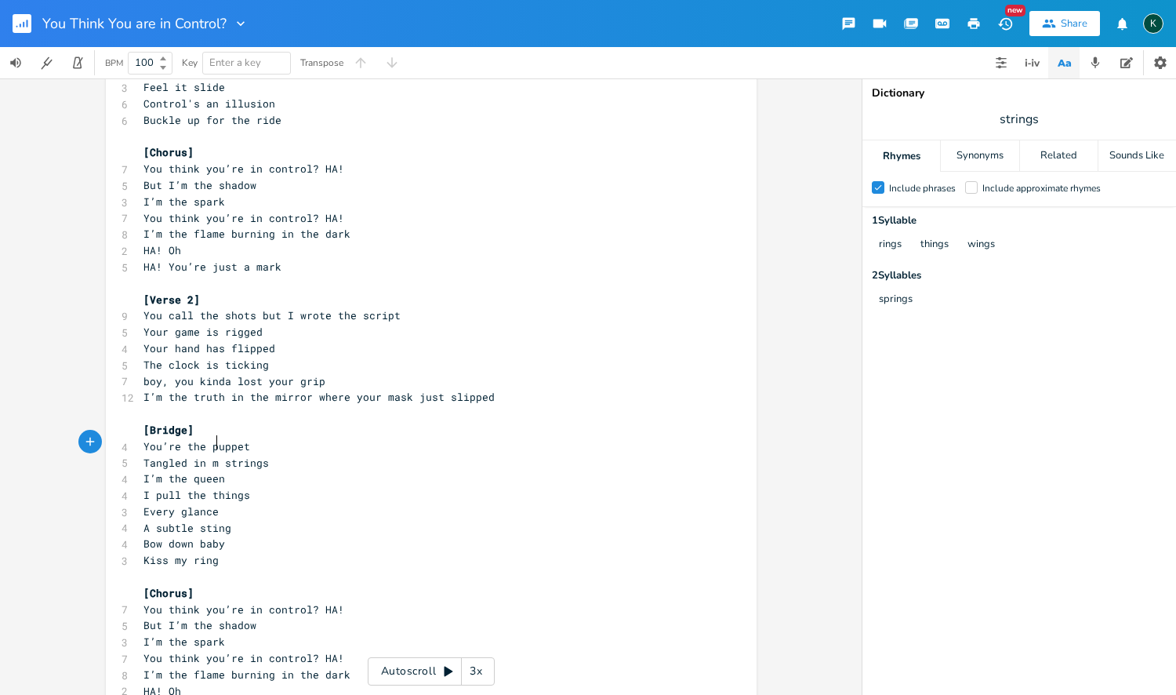
scroll to position [0, 24]
drag, startPoint x: 242, startPoint y: 474, endPoint x: 135, endPoint y: 476, distance: 107.4
click at [140, 487] on pre "I pull the things" at bounding box center [423, 495] width 566 height 16
type textarea "Baby"
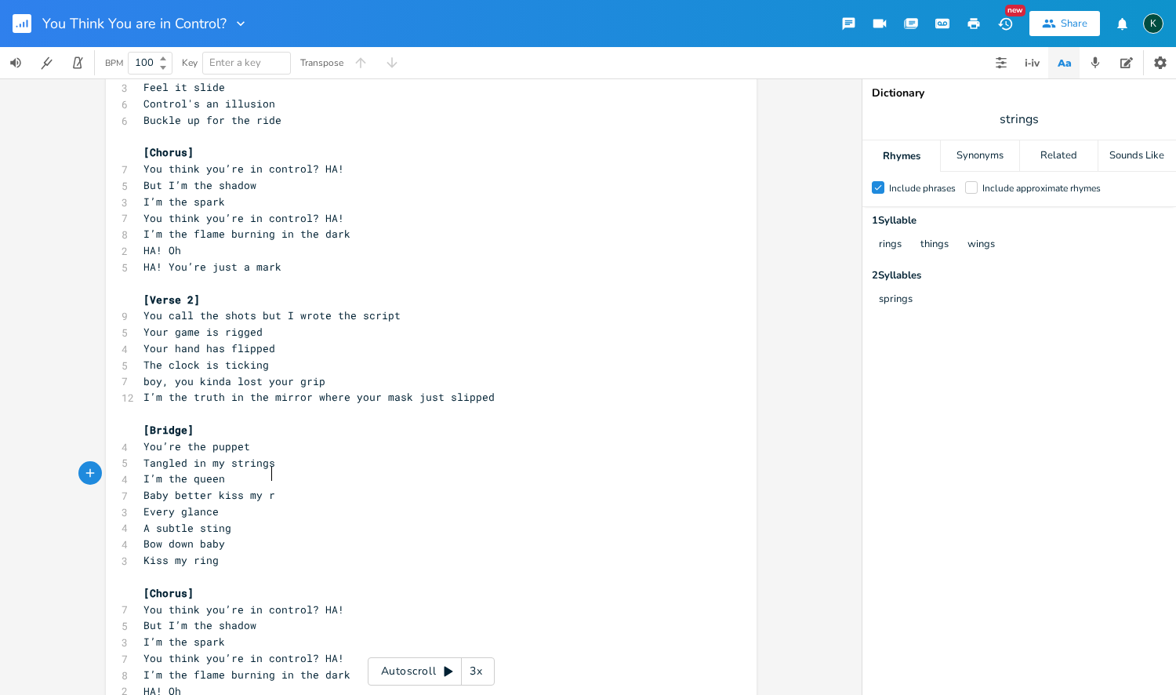
type textarea "better kiss my ring"
type textarea "baby wa"
type textarea "Baby watch me spread my wings"
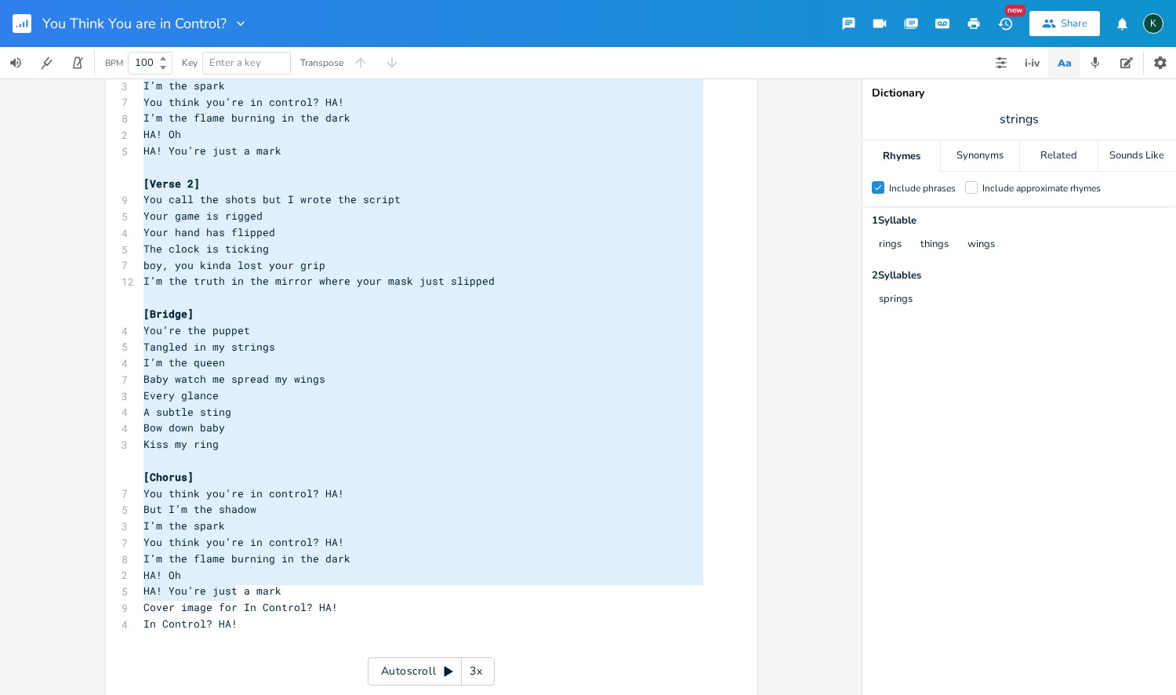
scroll to position [80, 0]
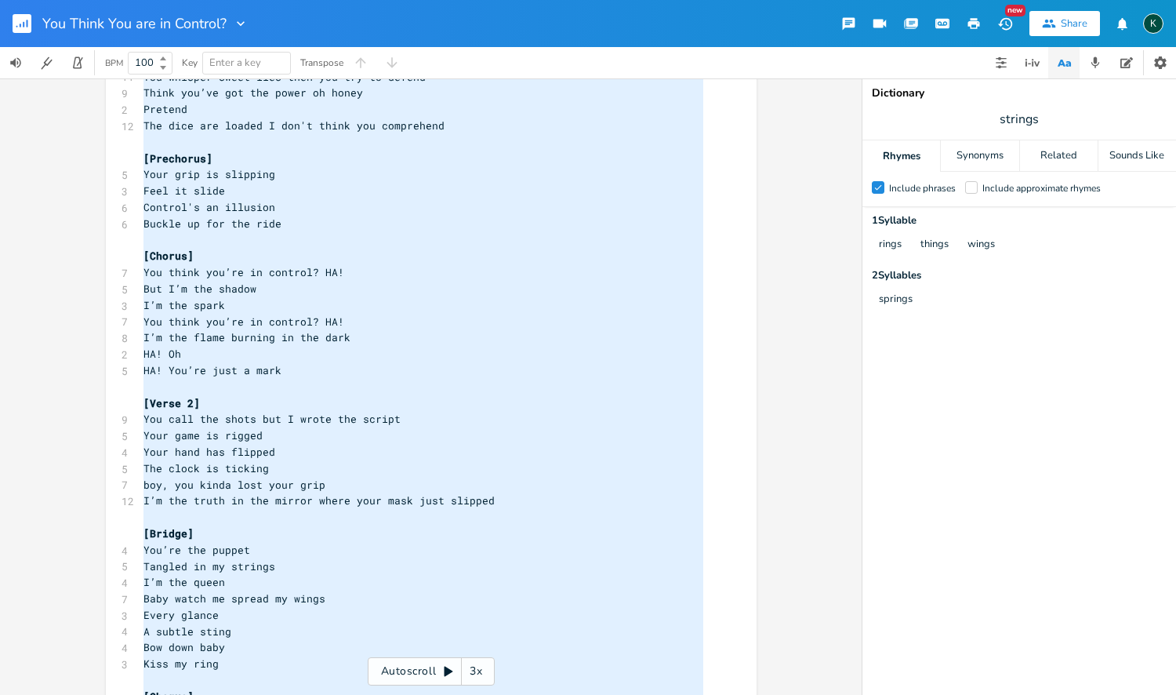
drag, startPoint x: 240, startPoint y: 597, endPoint x: 111, endPoint y: 64, distance: 548.6
click at [111, 64] on div "You Think You are in Control? New Share K BPM 100 Key Enter a key Transpose x […" at bounding box center [588, 347] width 1176 height 695
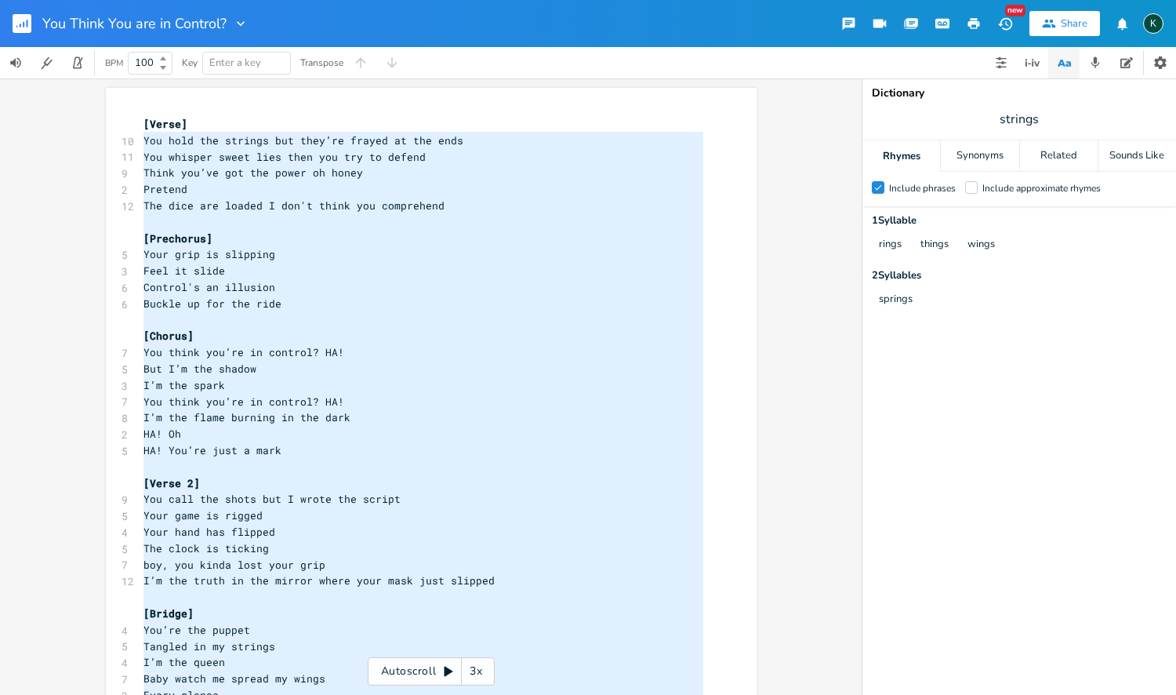
click at [143, 122] on span "[Verse]" at bounding box center [165, 124] width 44 height 14
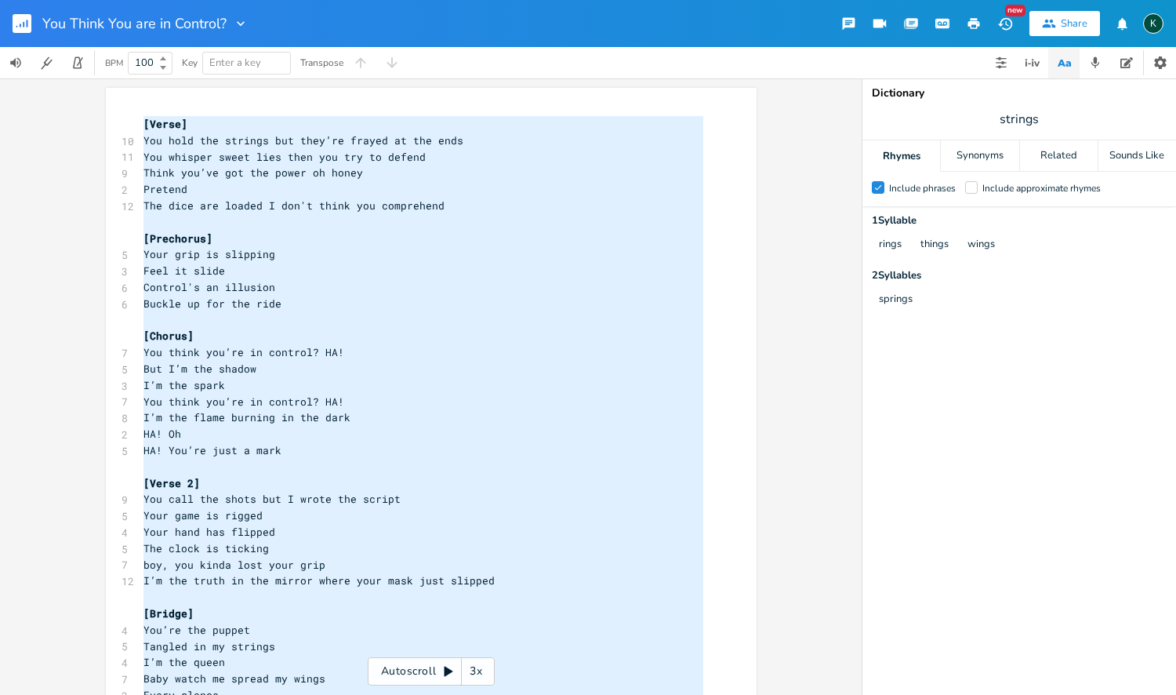
scroll to position [579, 0]
type textarea "[Lorem] Ips dolo sit ametcon adi elit’se doeius te inc utla Etd magnaal enima m…"
click at [22, 26] on rect "button" at bounding box center [22, 23] width 19 height 19
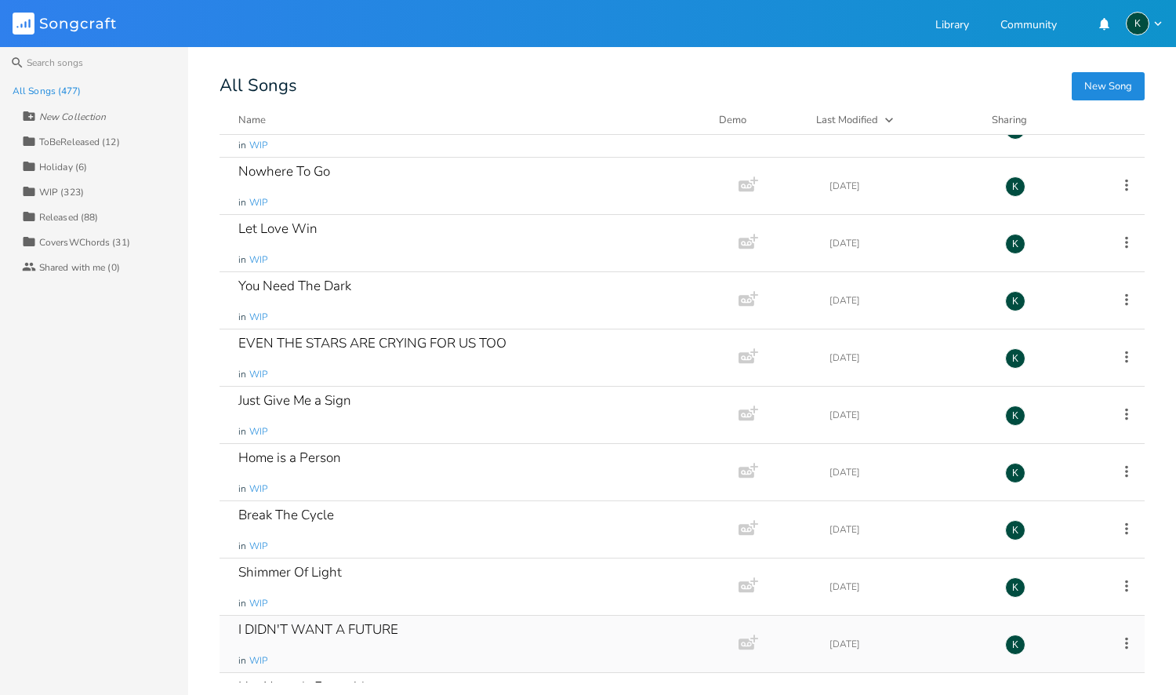
scroll to position [22246, 0]
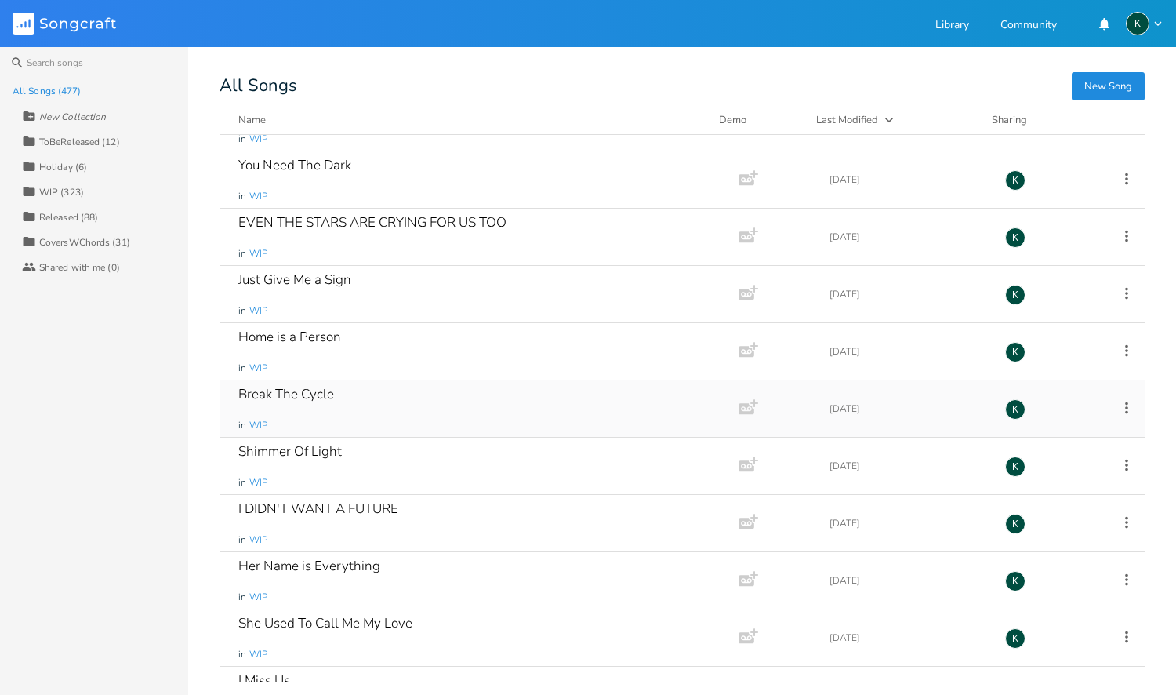
click at [299, 393] on div "Break The Cycle" at bounding box center [286, 393] width 96 height 13
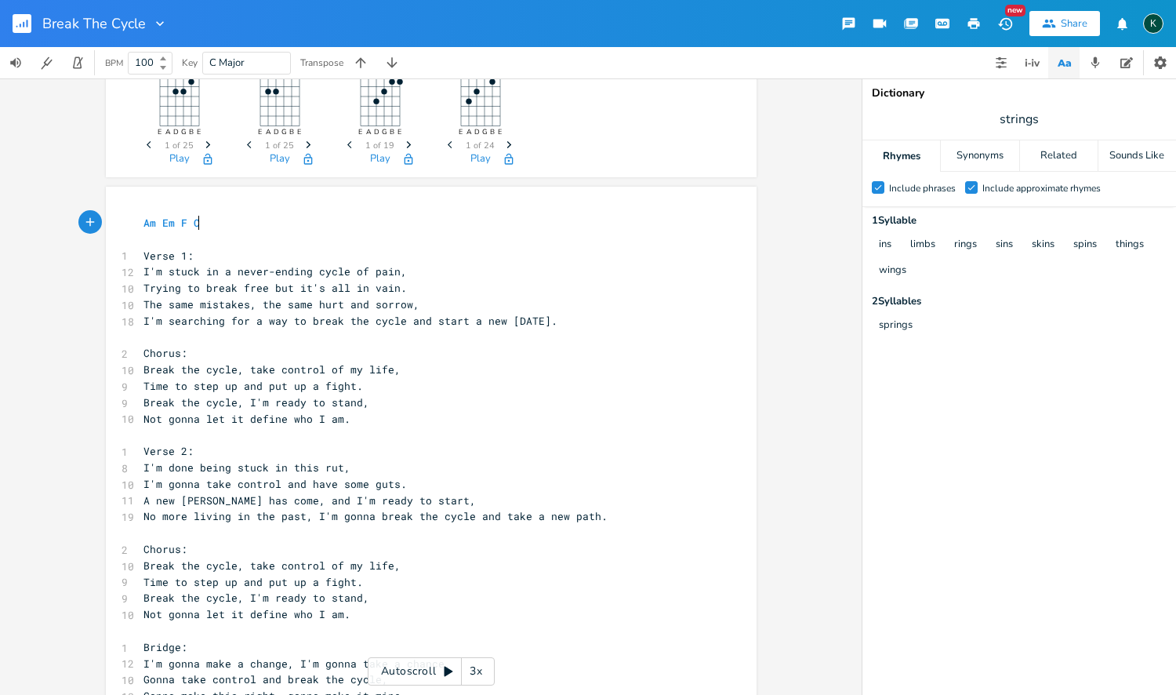
scroll to position [206, 0]
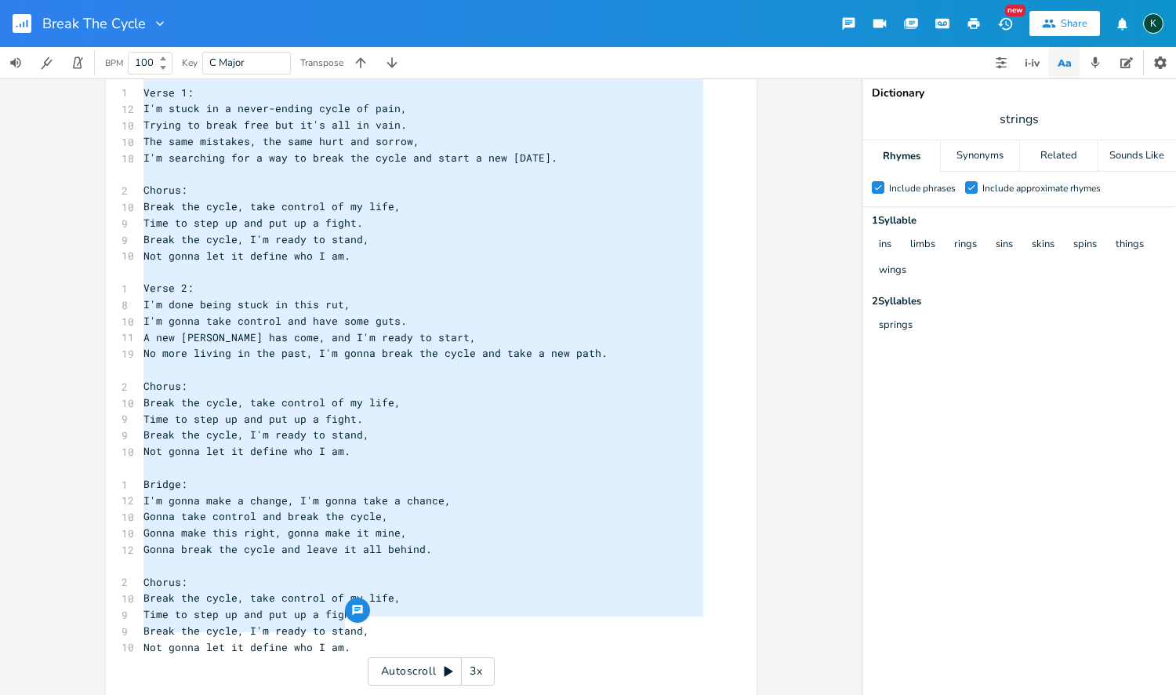
drag, startPoint x: 344, startPoint y: 631, endPoint x: 159, endPoint y: -132, distance: 784.9
click at [159, 0] on html "Break The Cycle New Share K BPM 100 Key C Major Transpose Am E A D G B E Previo…" at bounding box center [588, 347] width 1176 height 695
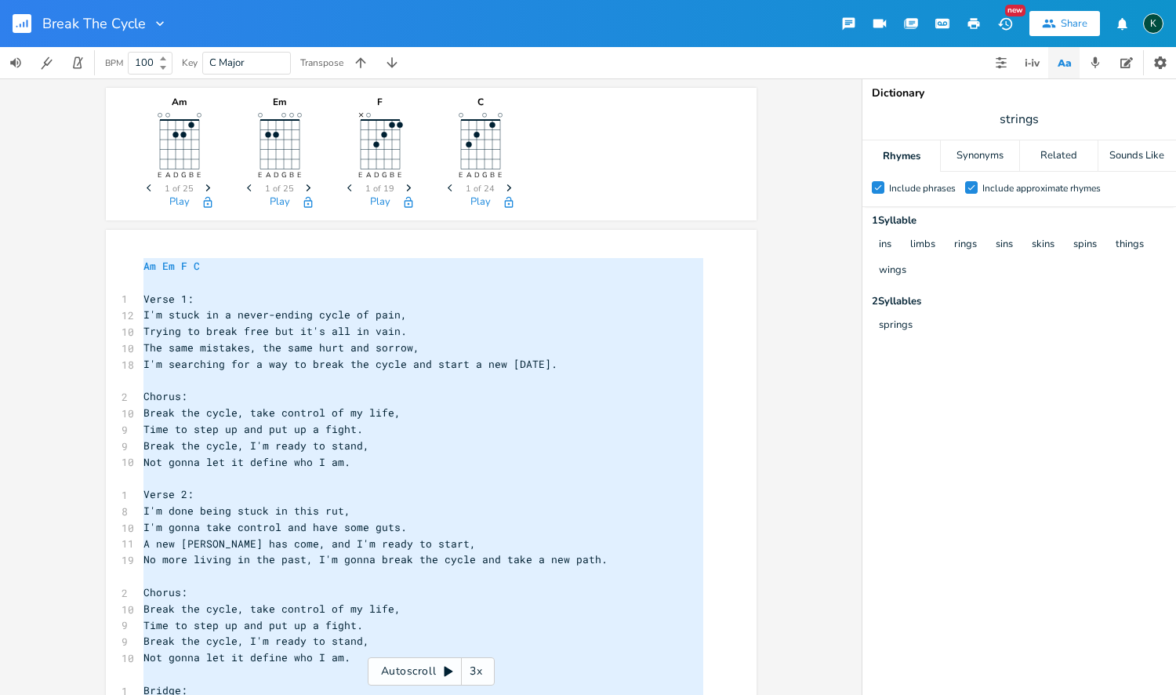
scroll to position [426, 0]
type textarea "Am Em F C Verse 1: I'm stuck in a never-ending cycle of pain, Trying to break f…"
